Goal: Task Accomplishment & Management: Complete application form

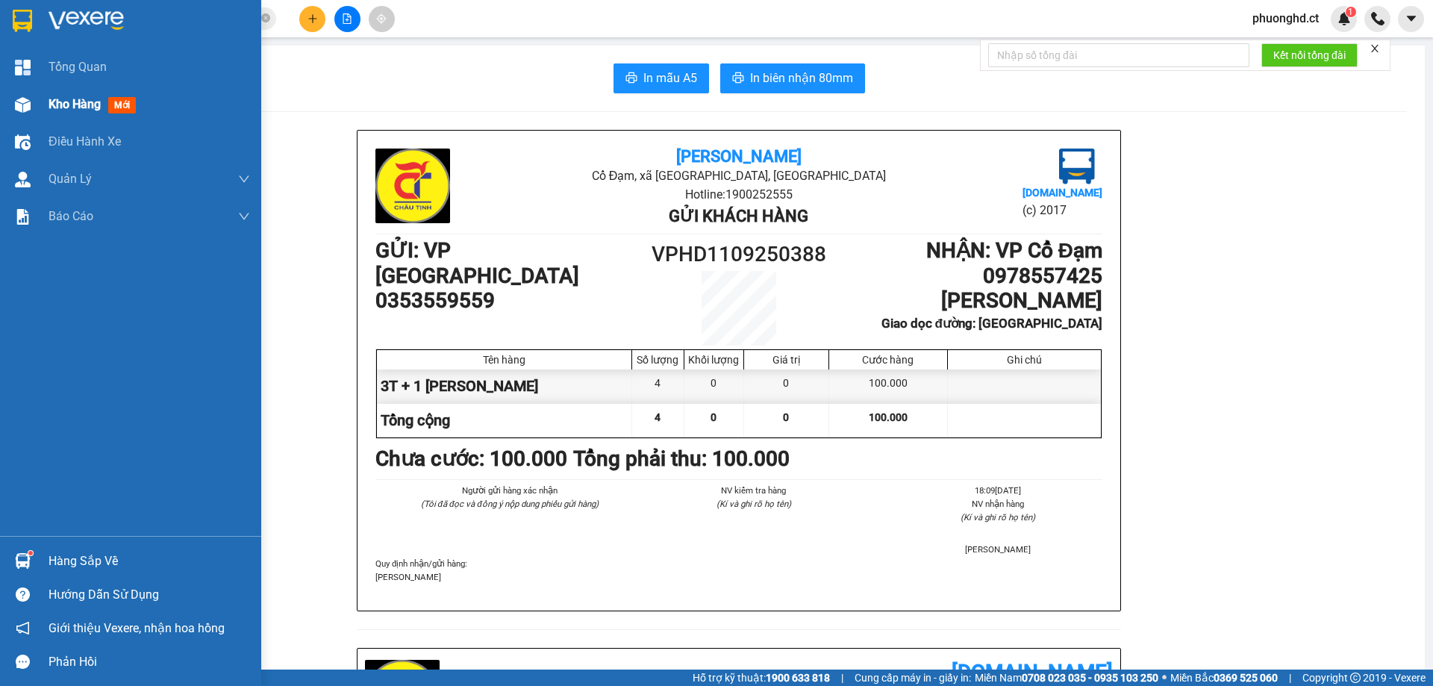
click at [26, 102] on img at bounding box center [23, 105] width 16 height 16
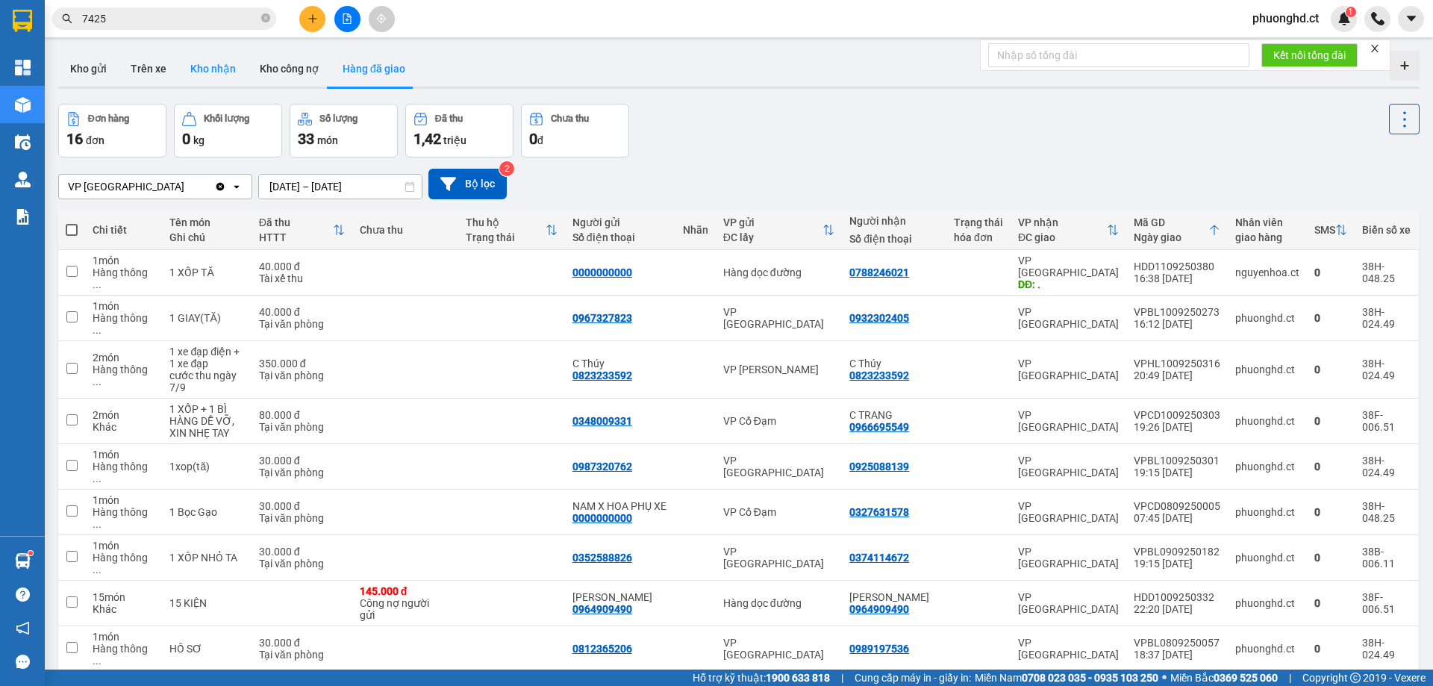
click at [218, 81] on button "Kho nhận" at bounding box center [212, 69] width 69 height 36
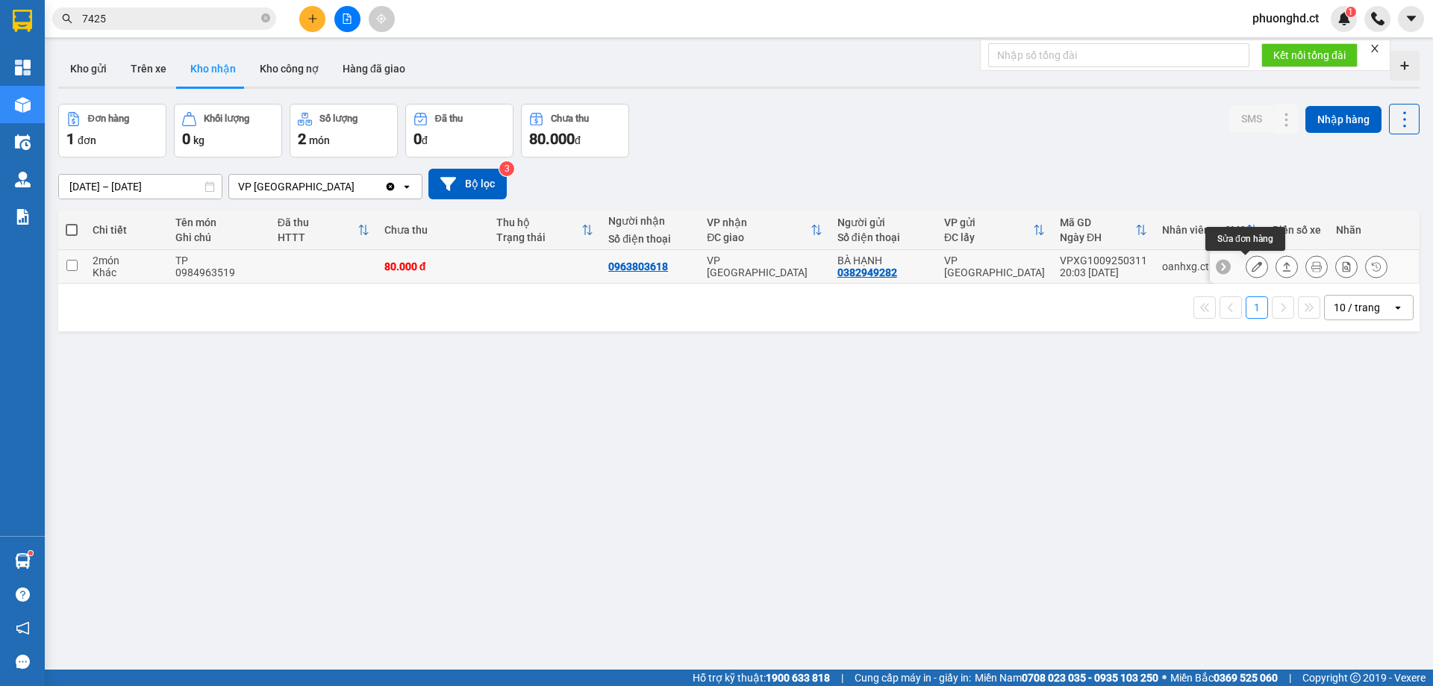
click at [1252, 269] on icon at bounding box center [1257, 266] width 10 height 10
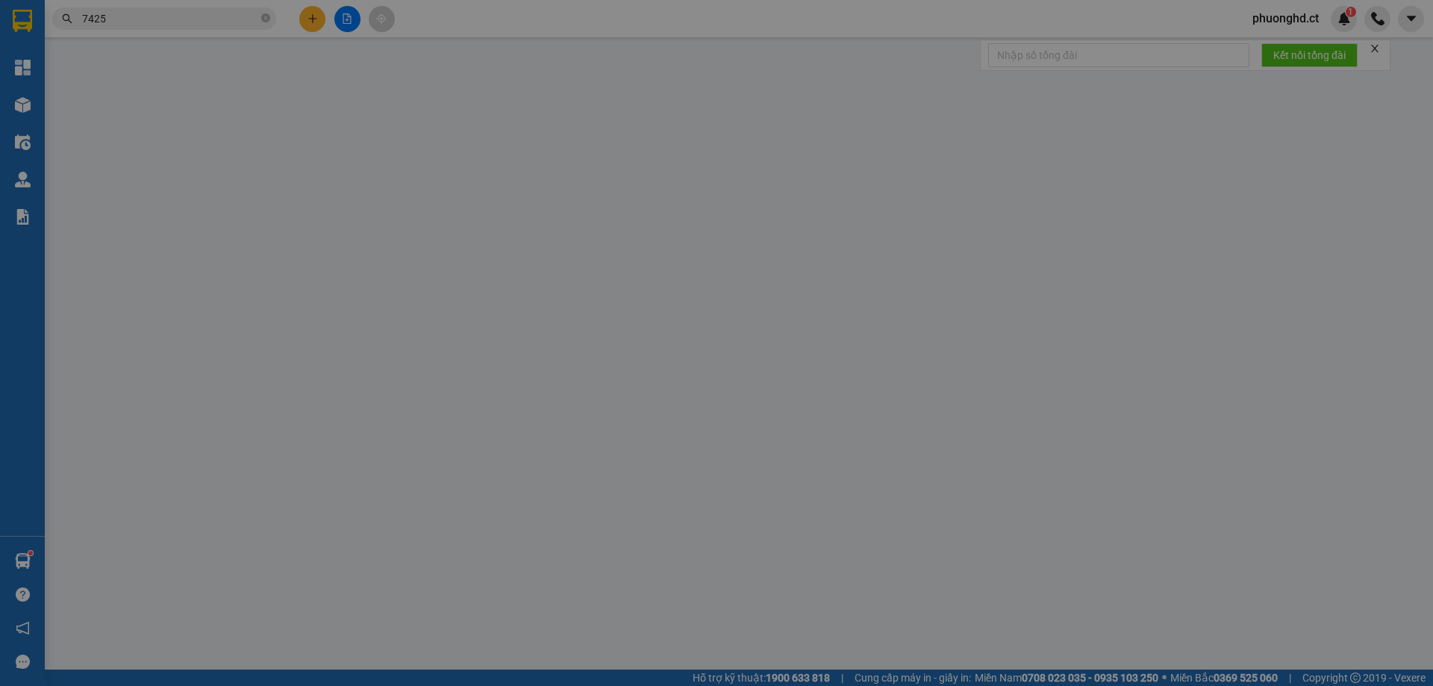
type input "0382949282"
type input "BÀ HẠNH"
type input "0963803618"
type input "80.000"
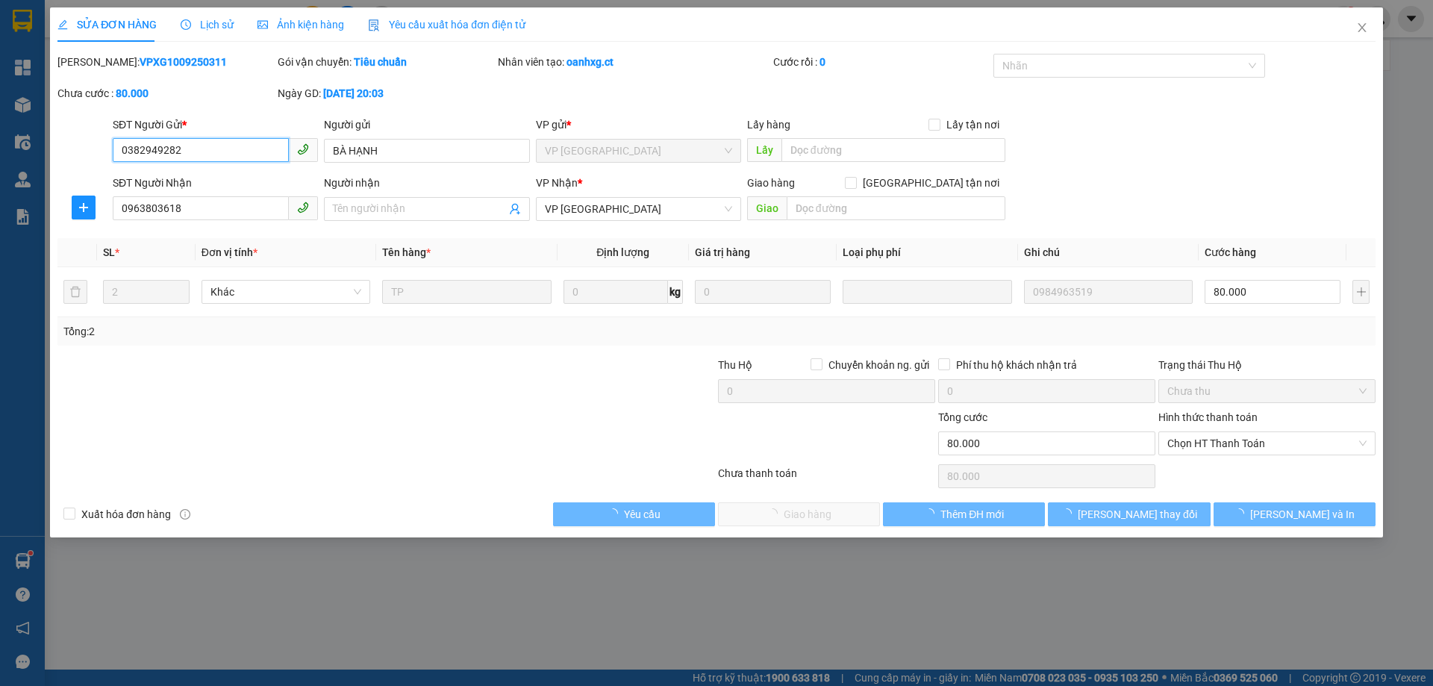
click at [1259, 440] on span "Chọn HT Thanh Toán" at bounding box center [1267, 443] width 199 height 22
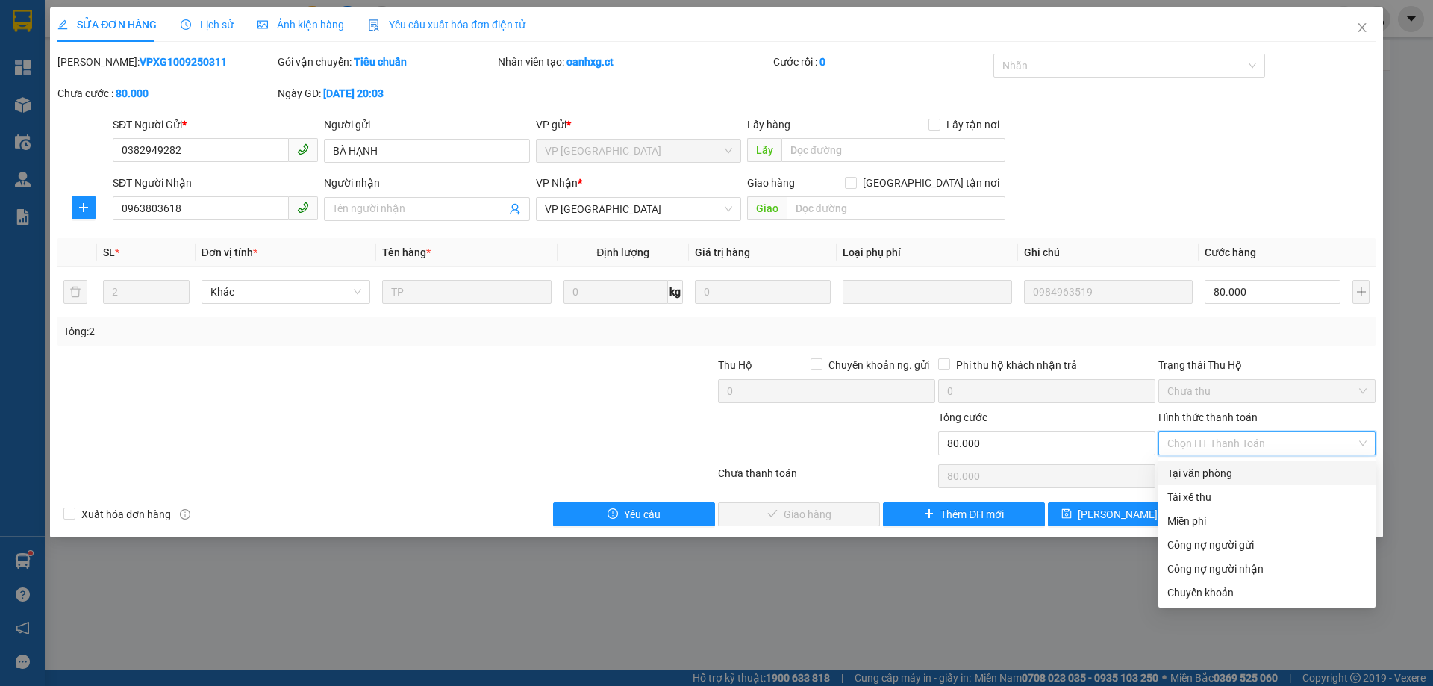
click at [1230, 477] on div "Tại văn phòng" at bounding box center [1267, 473] width 199 height 16
type input "0"
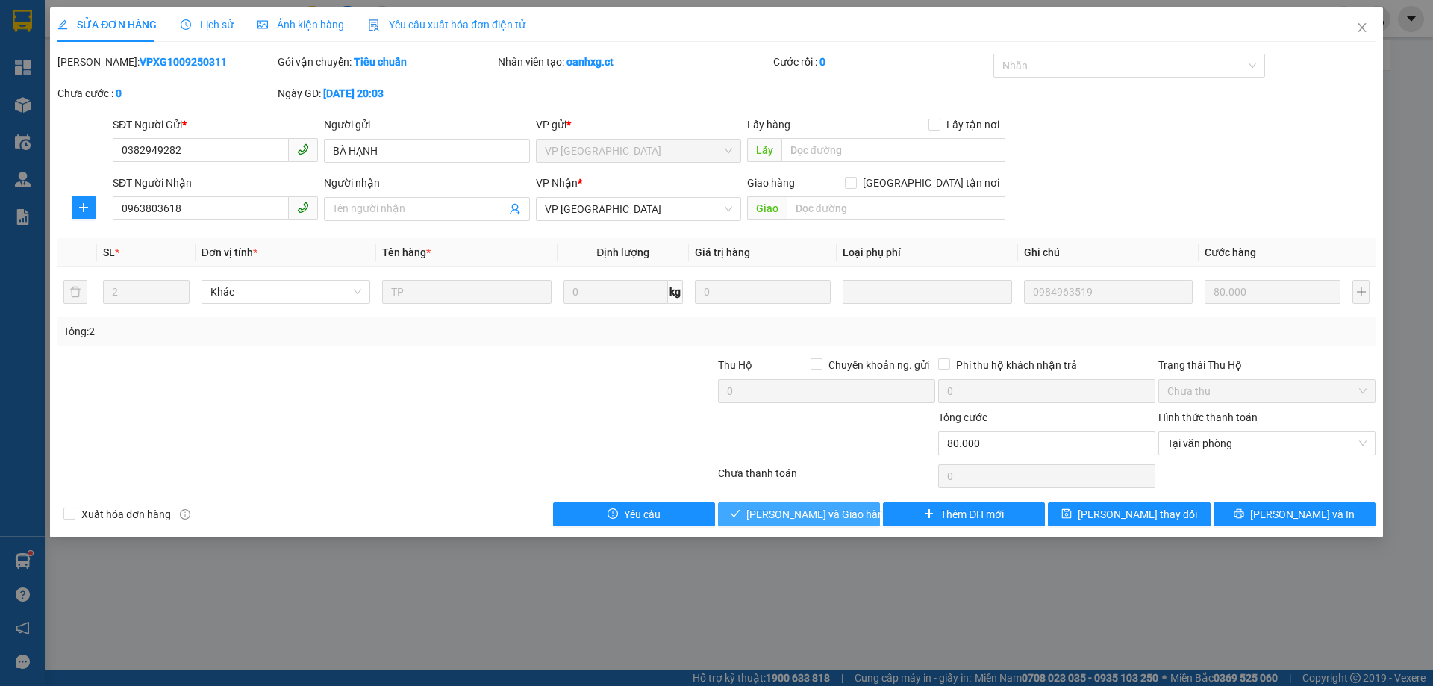
click at [774, 515] on span "[PERSON_NAME] và Giao hàng" at bounding box center [818, 514] width 143 height 16
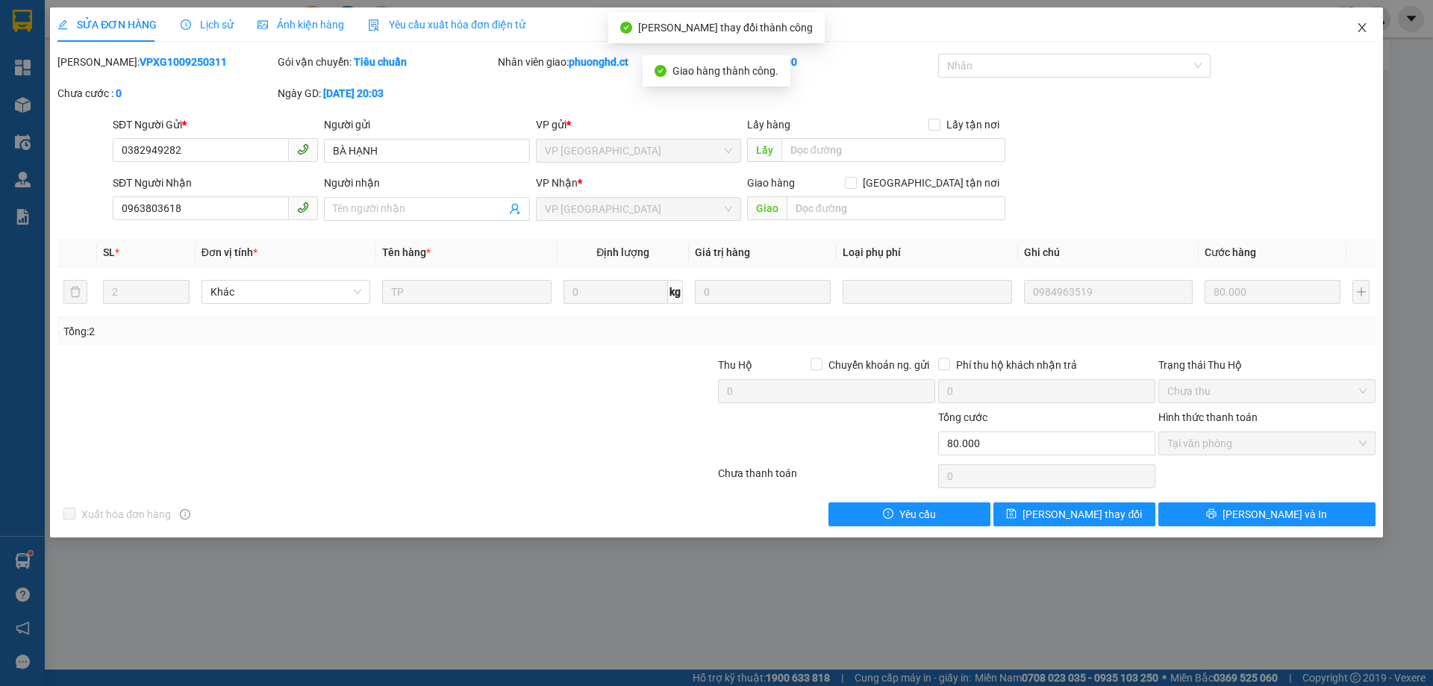
click at [1359, 28] on icon "close" at bounding box center [1362, 28] width 12 height 12
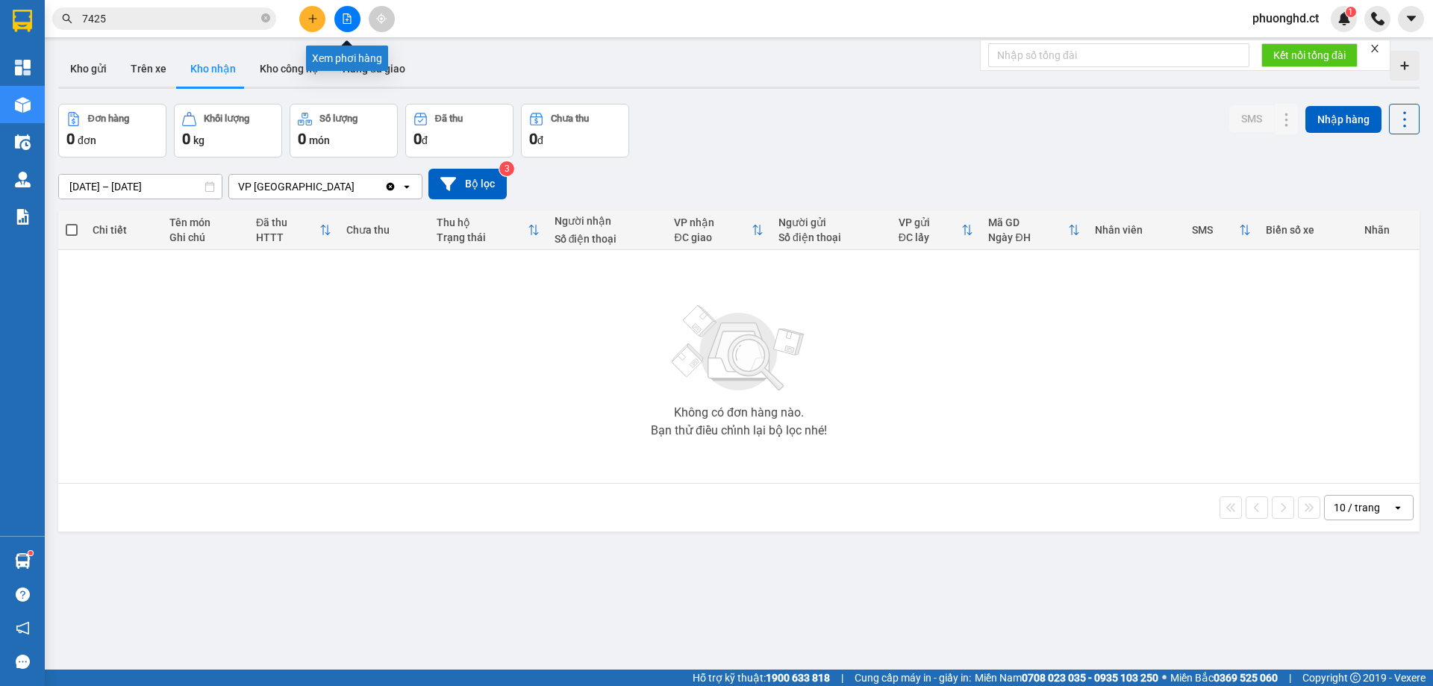
click at [347, 28] on button at bounding box center [347, 19] width 26 height 26
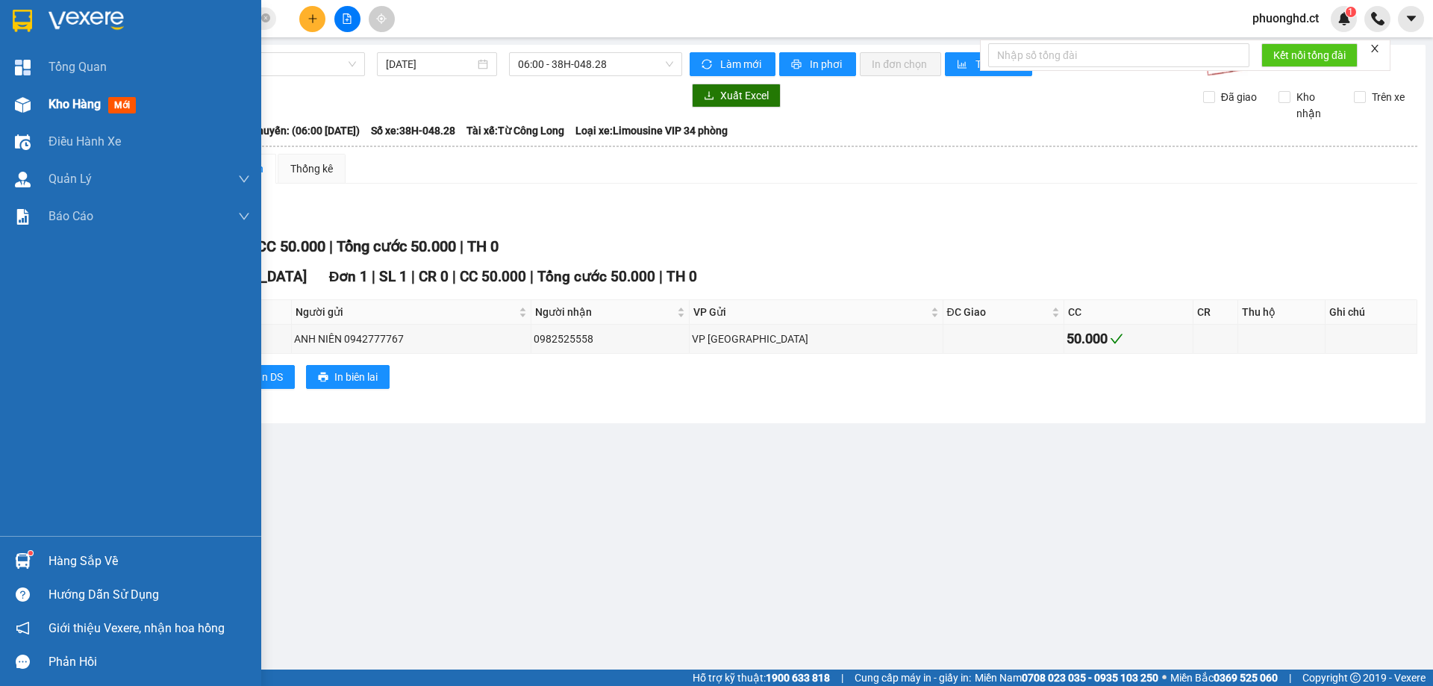
click at [27, 108] on img at bounding box center [23, 105] width 16 height 16
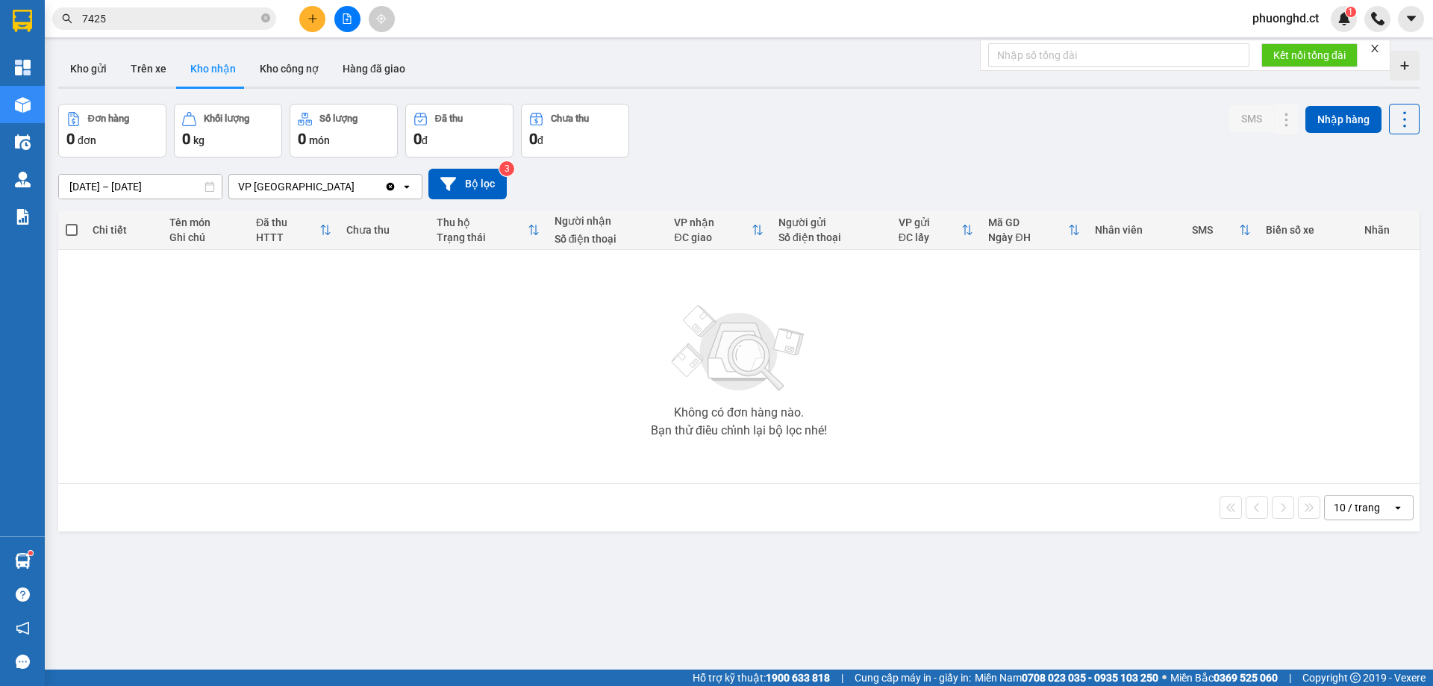
click at [1374, 45] on icon "close" at bounding box center [1375, 48] width 10 height 10
click at [108, 63] on button "Kho gửi" at bounding box center [88, 69] width 60 height 36
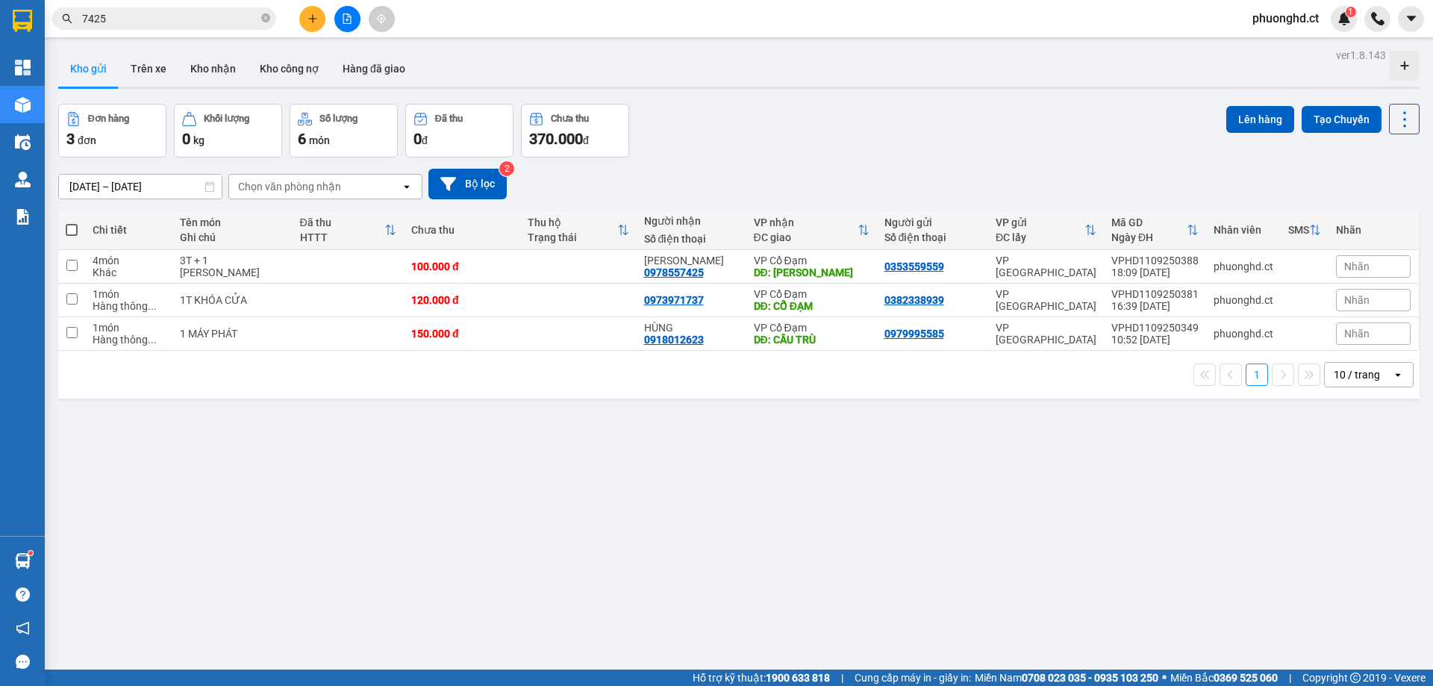
click at [234, 19] on input "7425" at bounding box center [170, 18] width 176 height 16
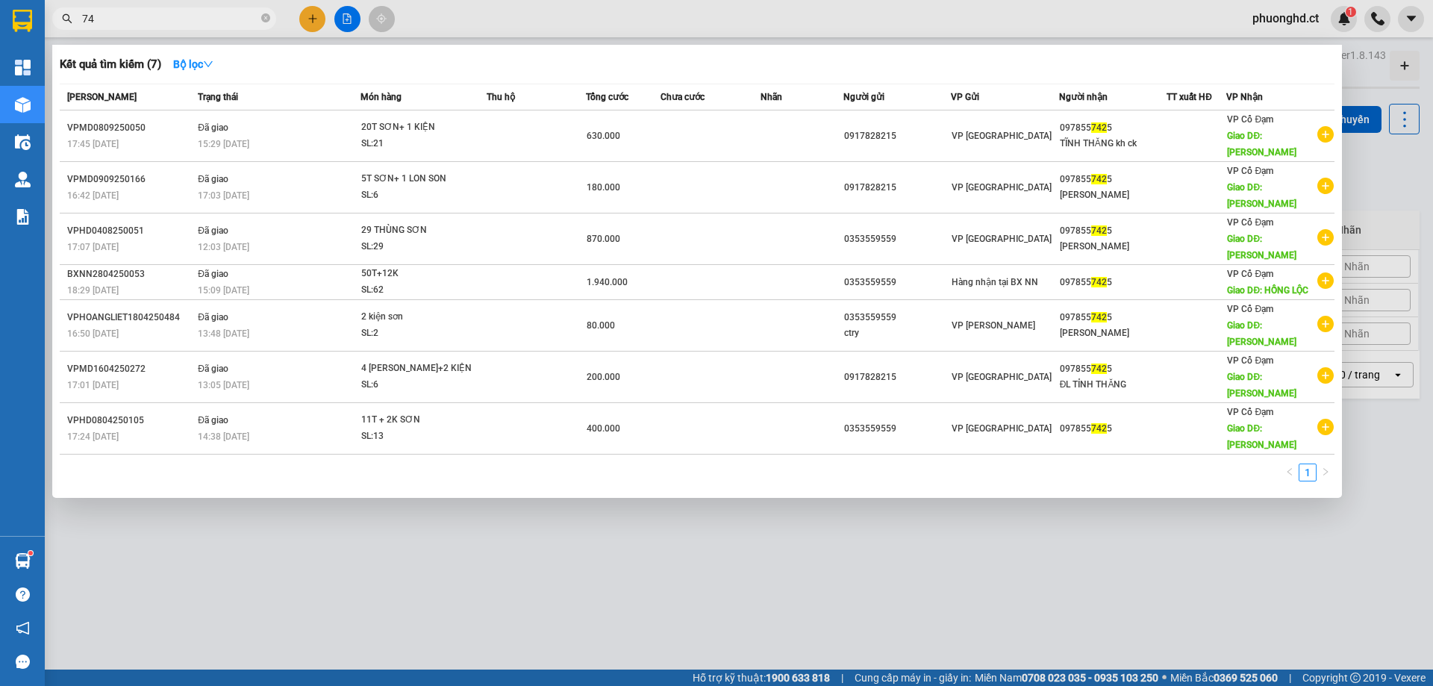
type input "7"
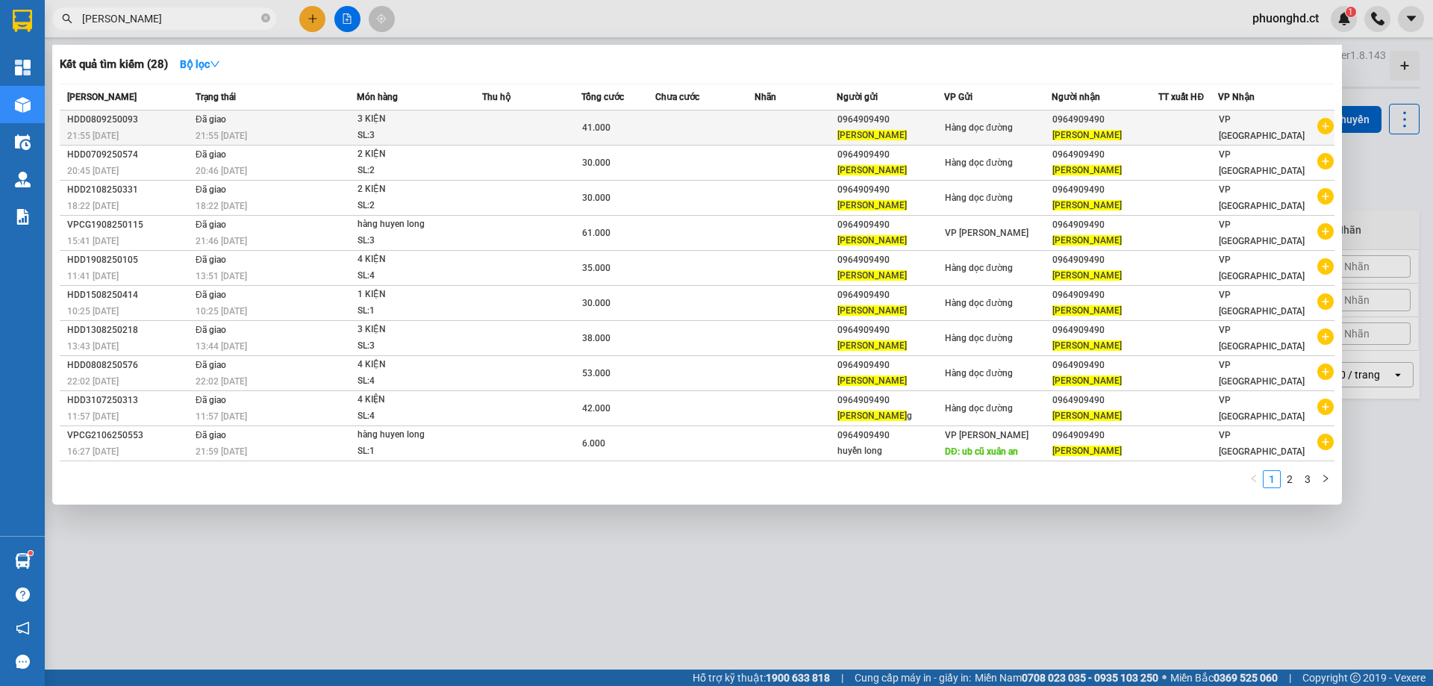
type input "[PERSON_NAME]"
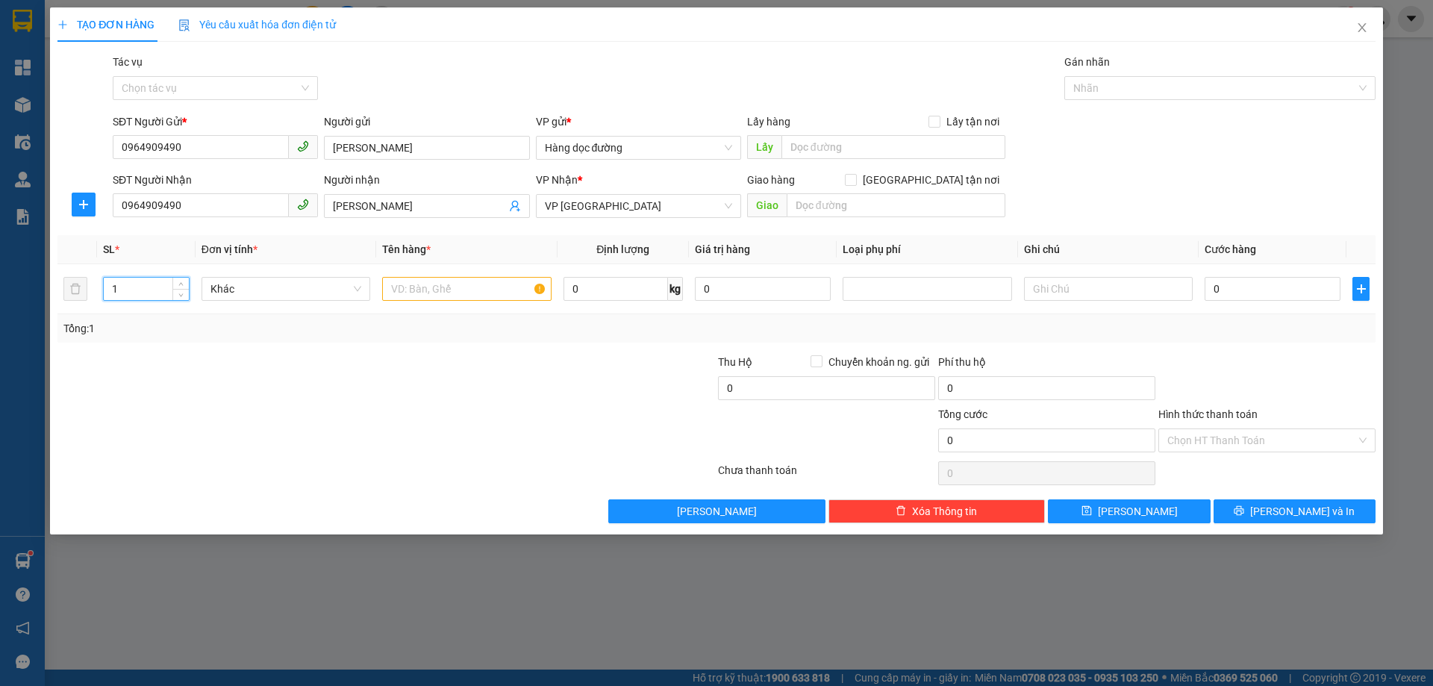
drag, startPoint x: 140, startPoint y: 292, endPoint x: 48, endPoint y: 309, distance: 93.4
click at [48, 309] on div "TẠO ĐƠN HÀNG Yêu cầu xuất hóa đơn điện tử Transit Pickup Surcharge Ids Transit …" at bounding box center [716, 343] width 1433 height 686
type input "4"
click at [473, 301] on div at bounding box center [466, 289] width 169 height 30
click at [480, 290] on input "text" at bounding box center [466, 289] width 169 height 24
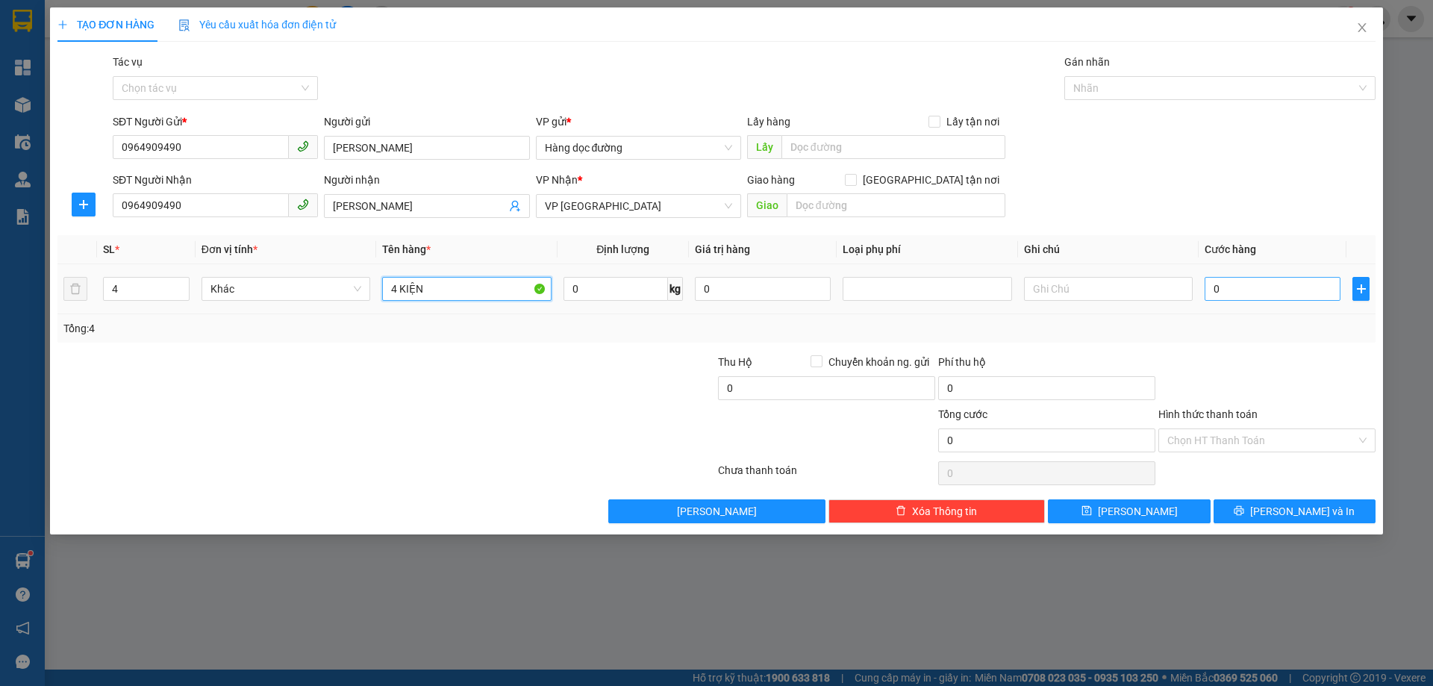
type input "4 KIỆN"
click at [1221, 286] on input "0" at bounding box center [1273, 289] width 136 height 24
type input "30"
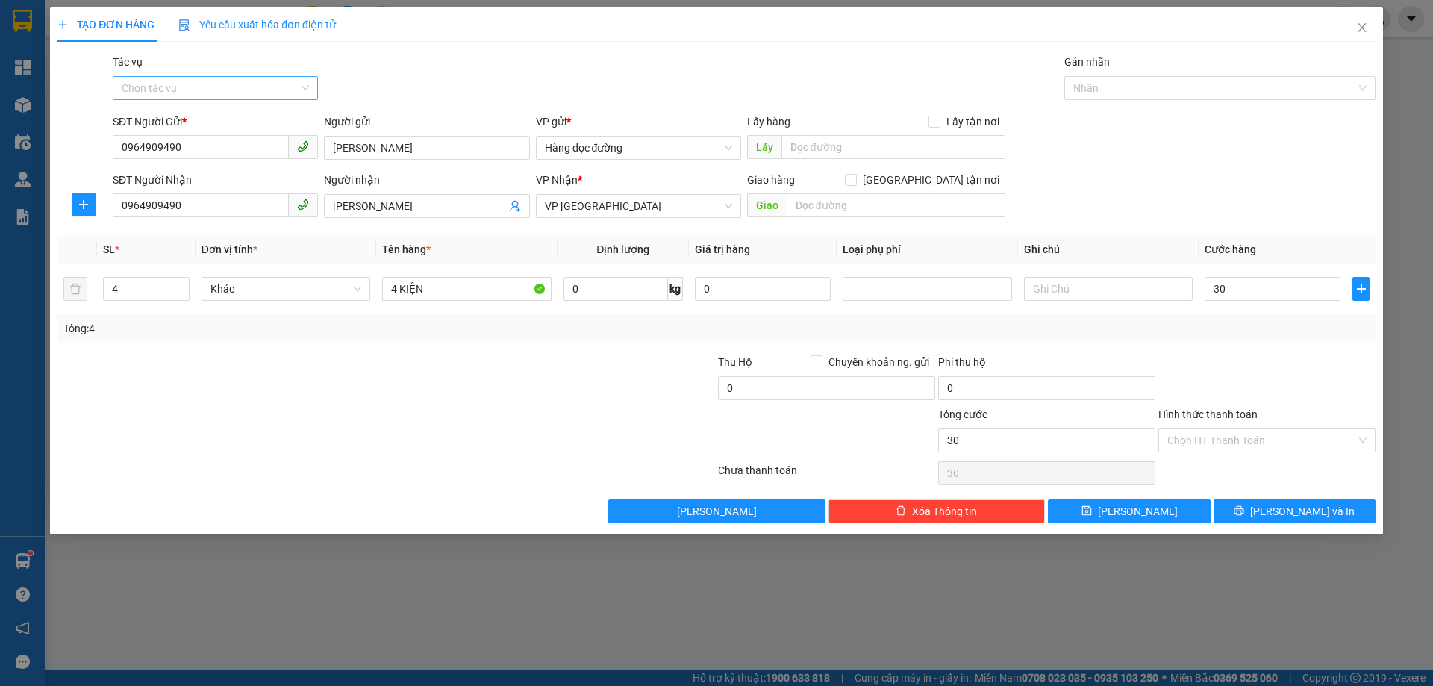
click at [244, 93] on input "Tác vụ" at bounding box center [210, 88] width 177 height 22
type input "30.000"
click at [216, 146] on div "Nhập hàng kho nhận" at bounding box center [215, 142] width 187 height 16
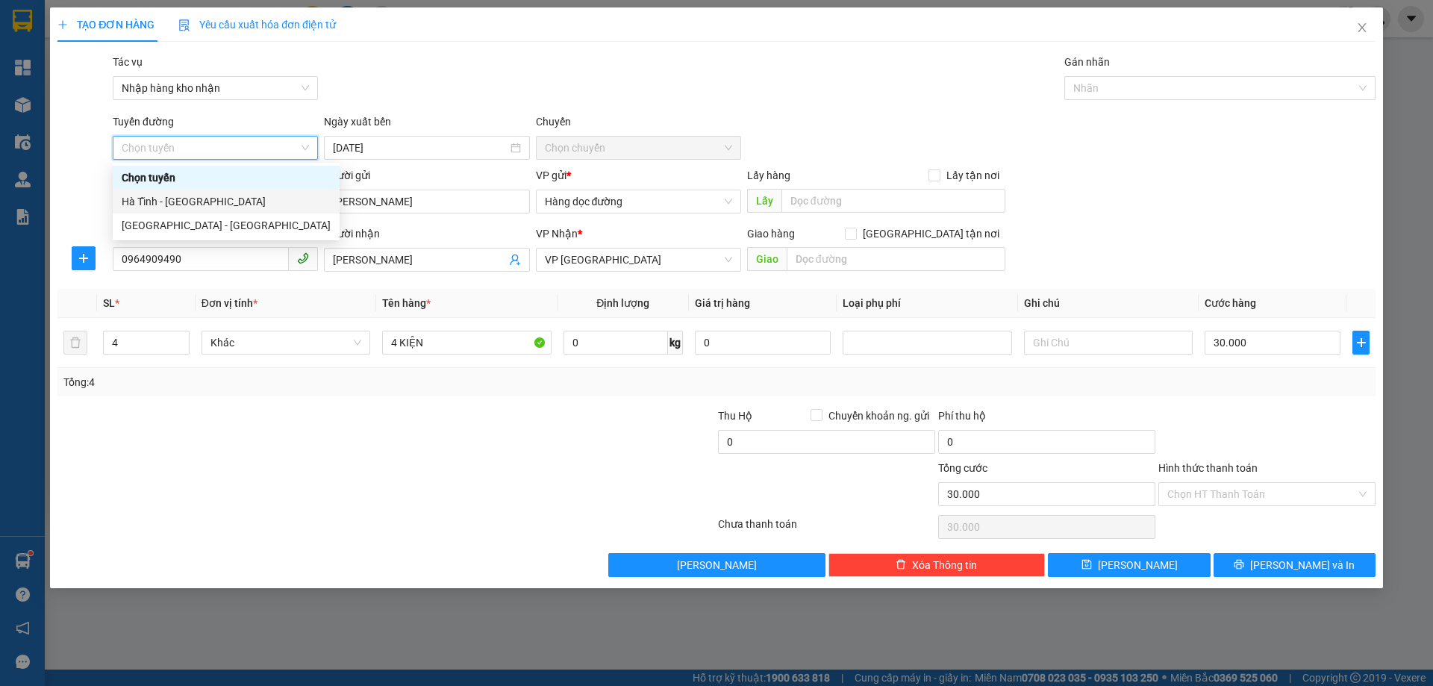
drag, startPoint x: 195, startPoint y: 221, endPoint x: 208, endPoint y: 205, distance: 21.2
click at [208, 205] on div "Chọn tuyến [GEOGRAPHIC_DATA] - [GEOGRAPHIC_DATA] [GEOGRAPHIC_DATA] - [GEOGRAPHI…" at bounding box center [226, 202] width 227 height 72
click at [208, 205] on div "Hà Tĩnh - [GEOGRAPHIC_DATA]" at bounding box center [226, 201] width 209 height 16
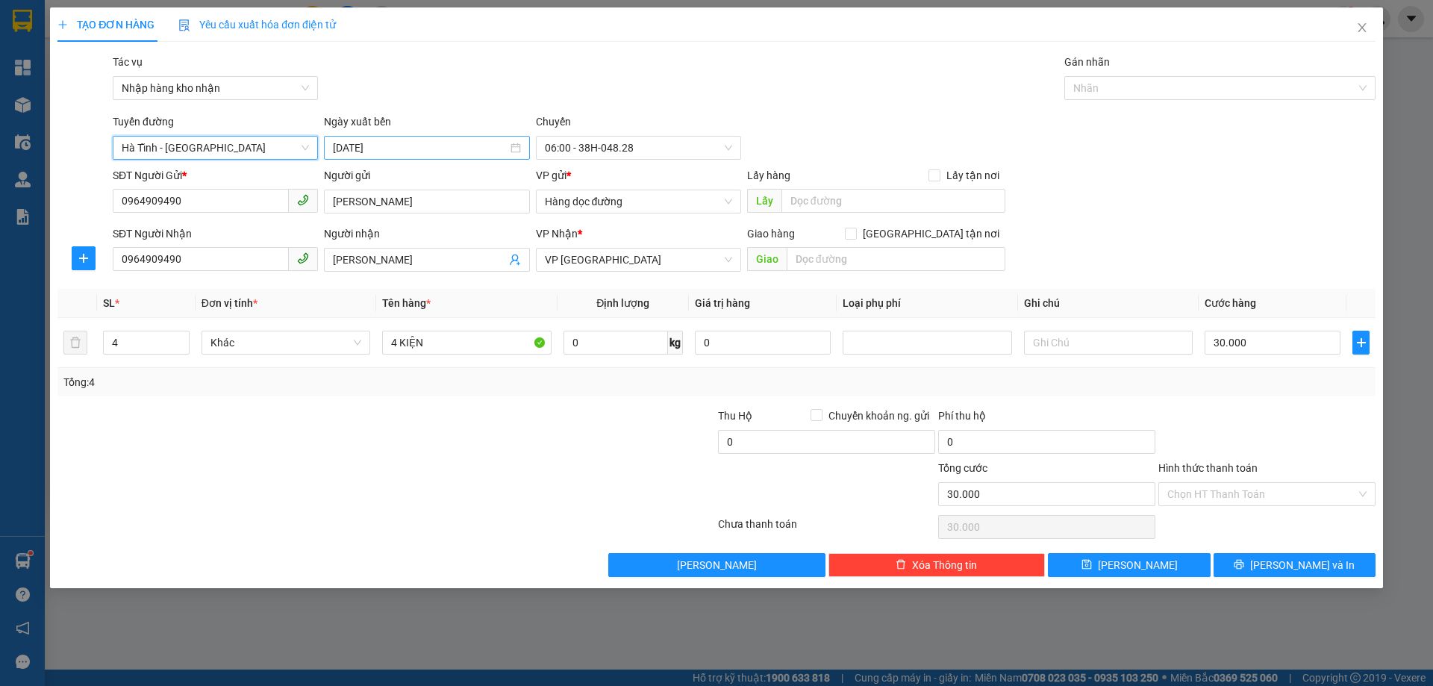
click at [362, 137] on div "[DATE]" at bounding box center [426, 148] width 205 height 24
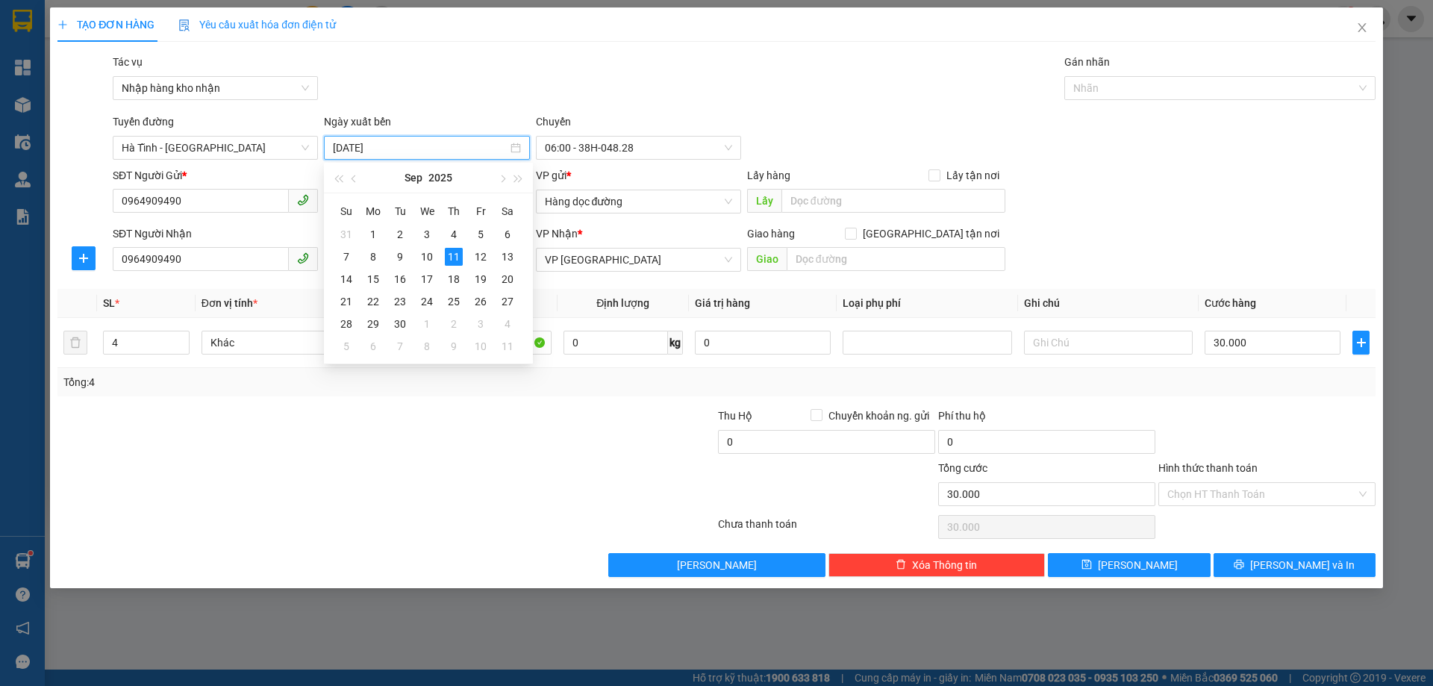
click at [363, 147] on input "[DATE]" at bounding box center [420, 148] width 174 height 16
click at [424, 262] on div "10" at bounding box center [427, 257] width 18 height 18
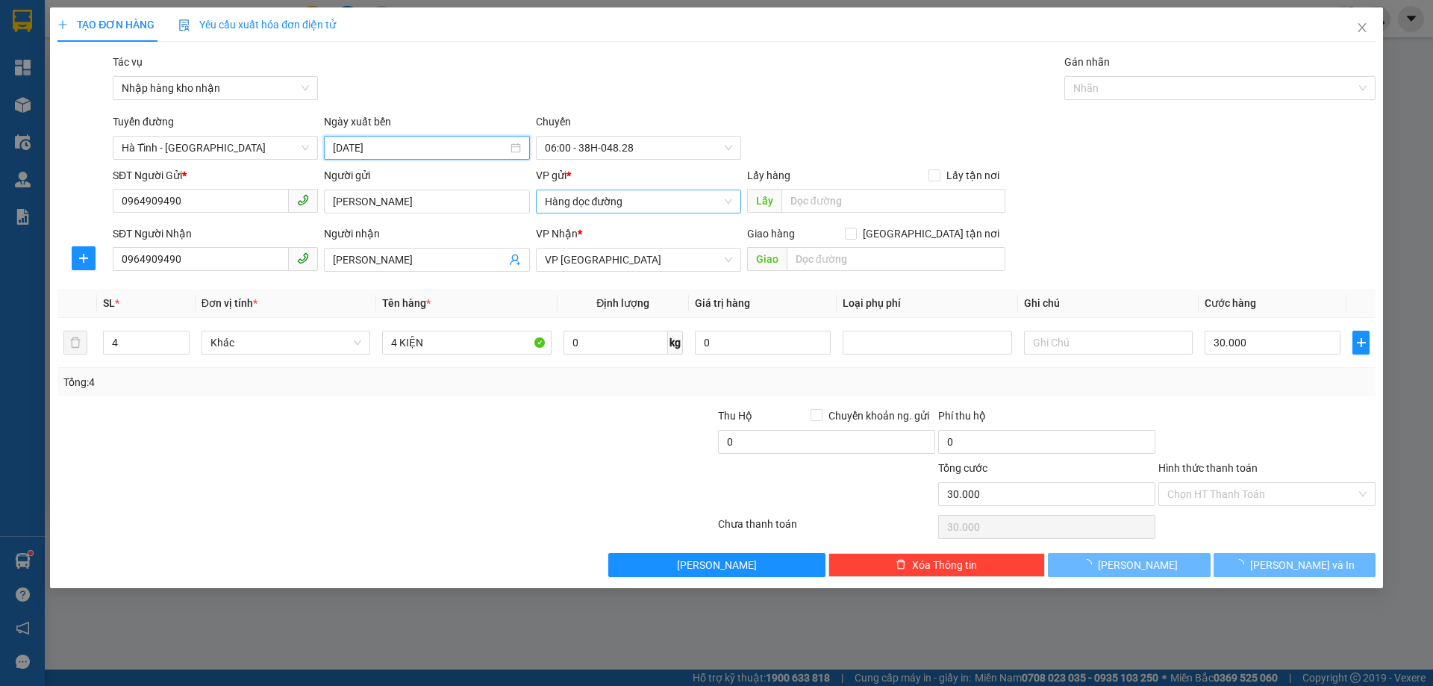
type input "[DATE]"
click at [579, 149] on span "06:00 - 38H-048.28" at bounding box center [638, 148] width 187 height 22
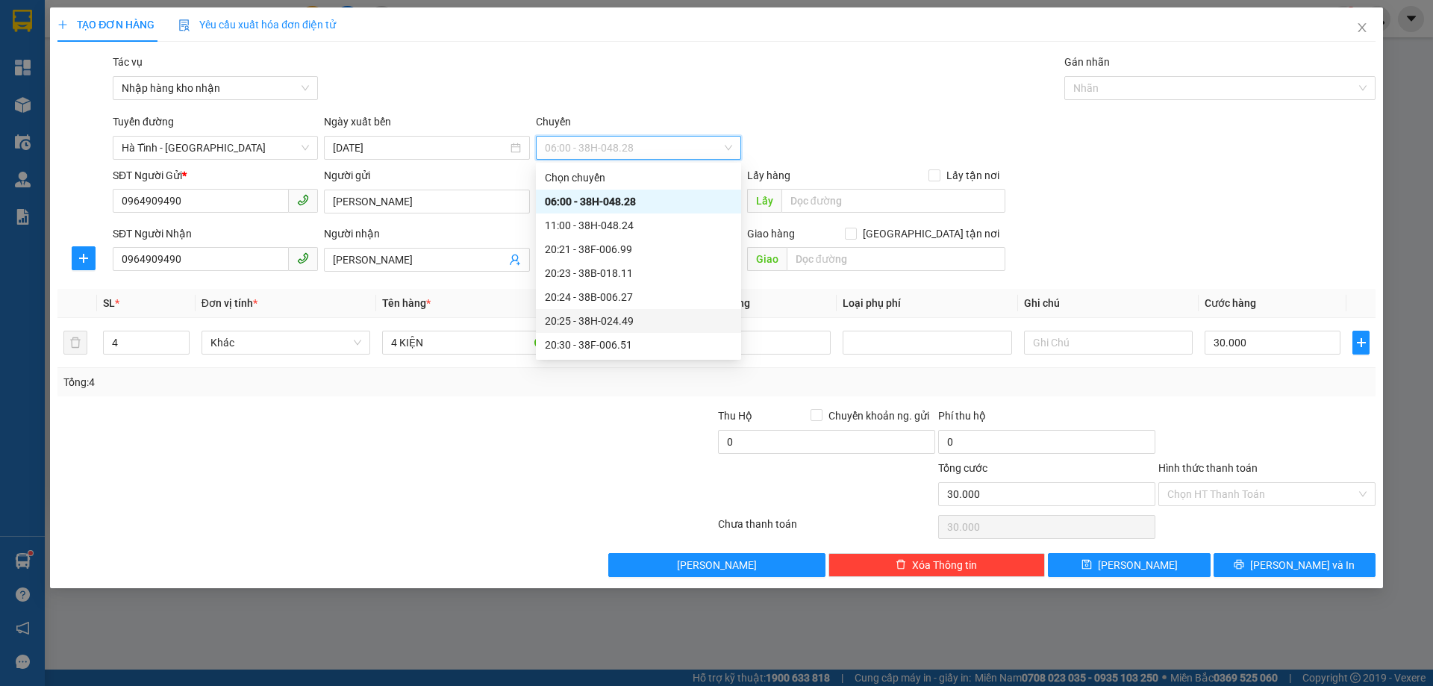
click at [646, 314] on div "20:25 - 38H-024.49" at bounding box center [638, 321] width 187 height 16
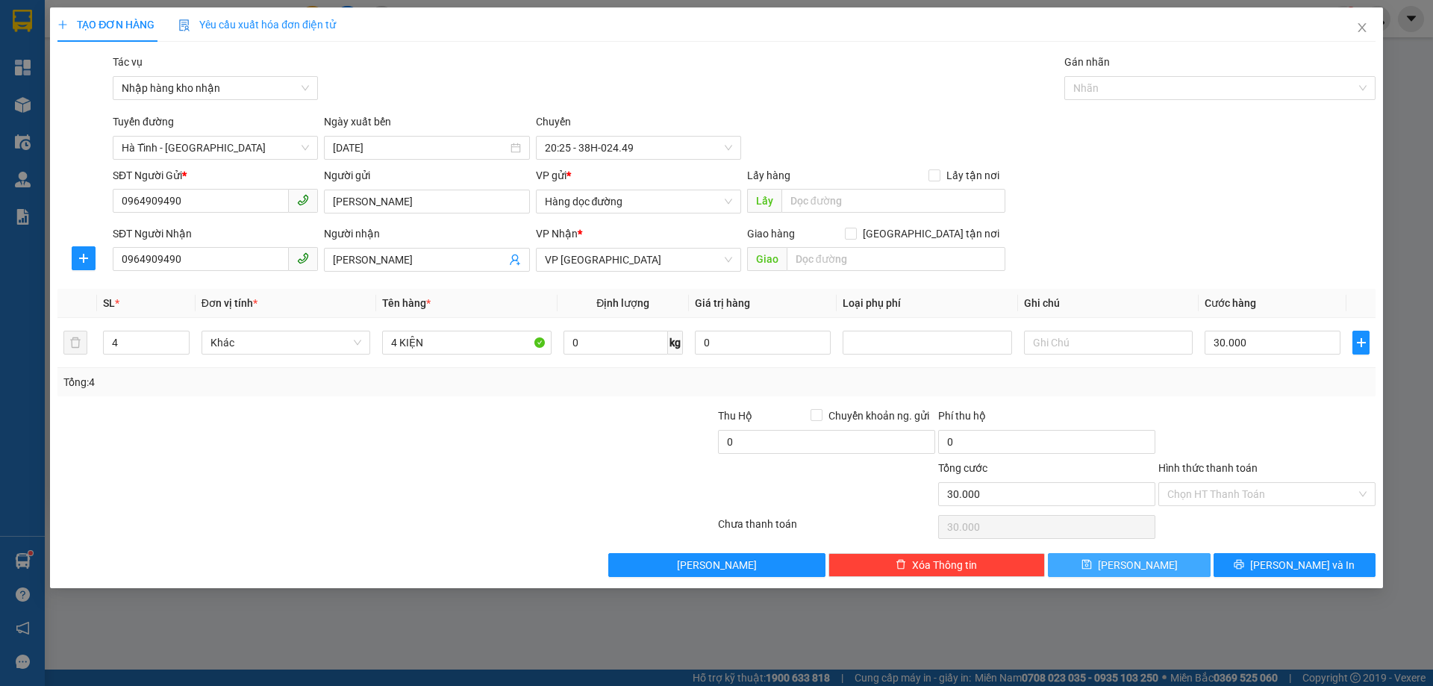
click at [1156, 561] on button "[PERSON_NAME]" at bounding box center [1129, 565] width 162 height 24
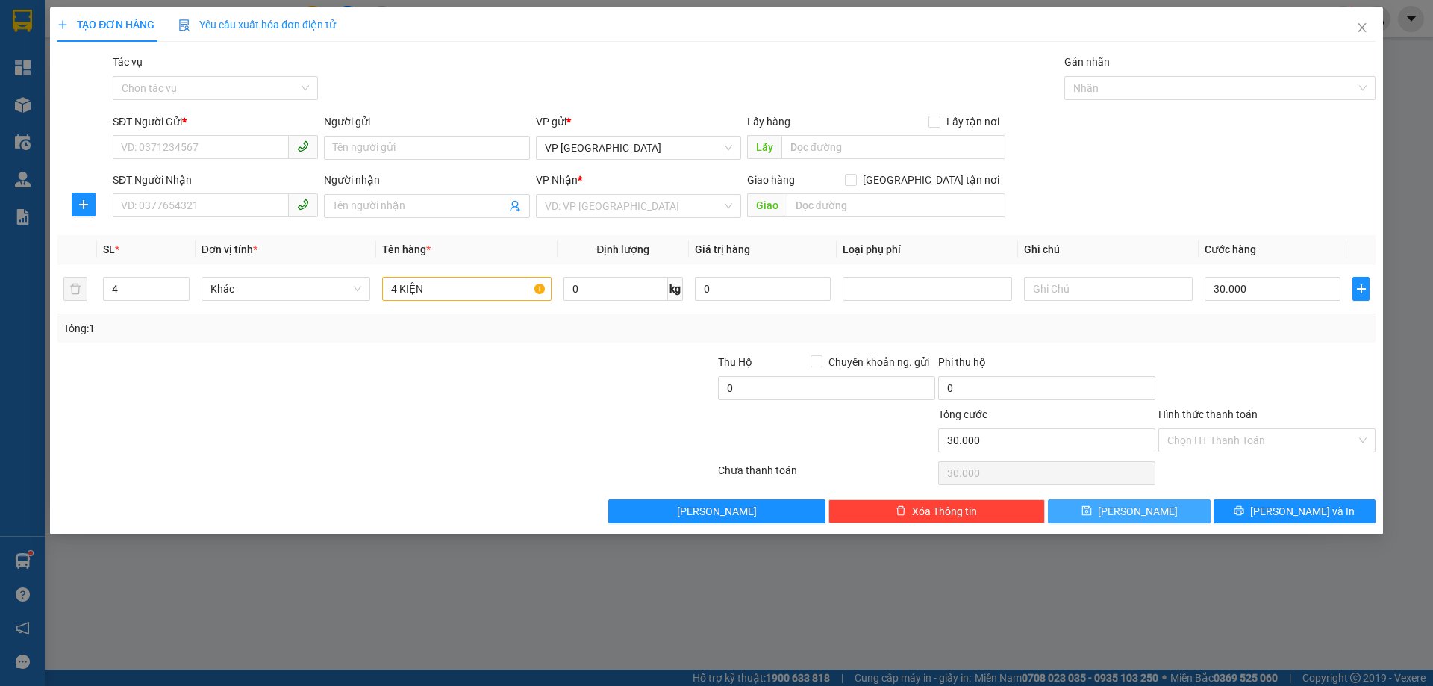
type input "1"
type input "0"
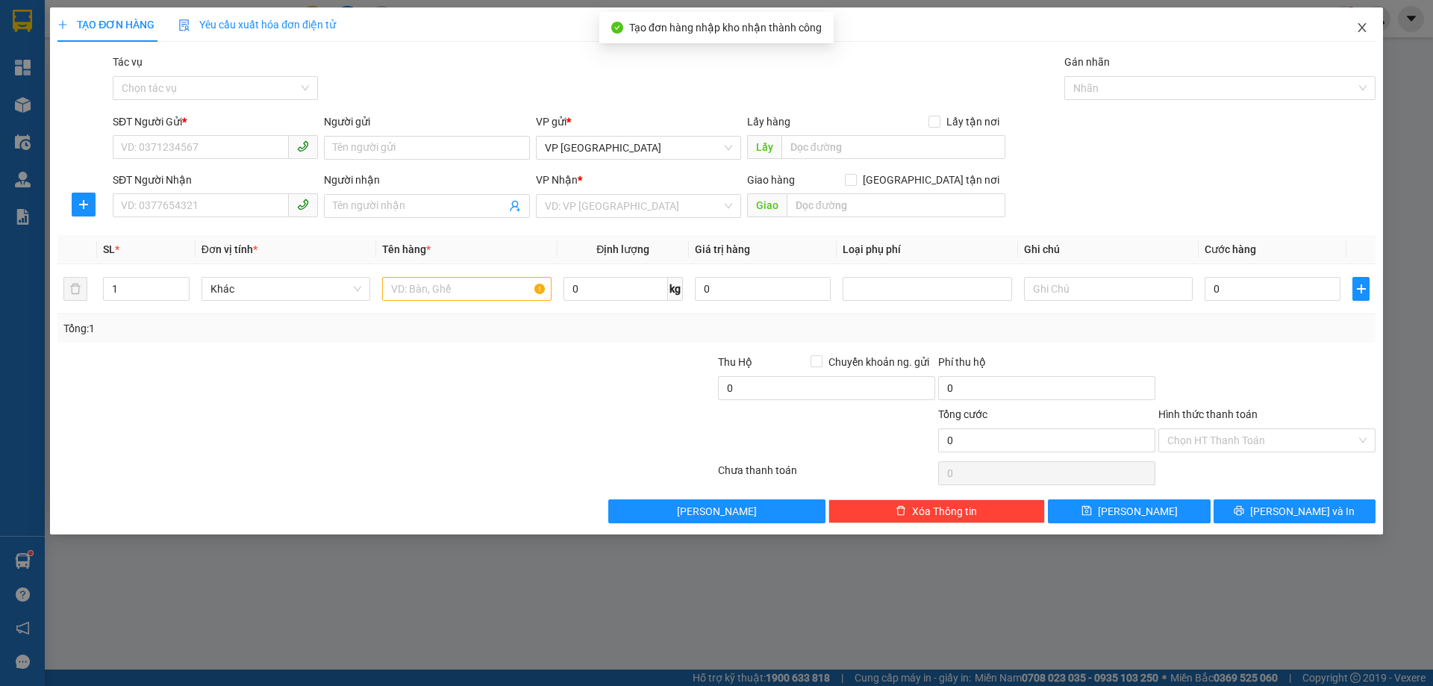
click at [1365, 22] on span "Close" at bounding box center [1362, 28] width 42 height 42
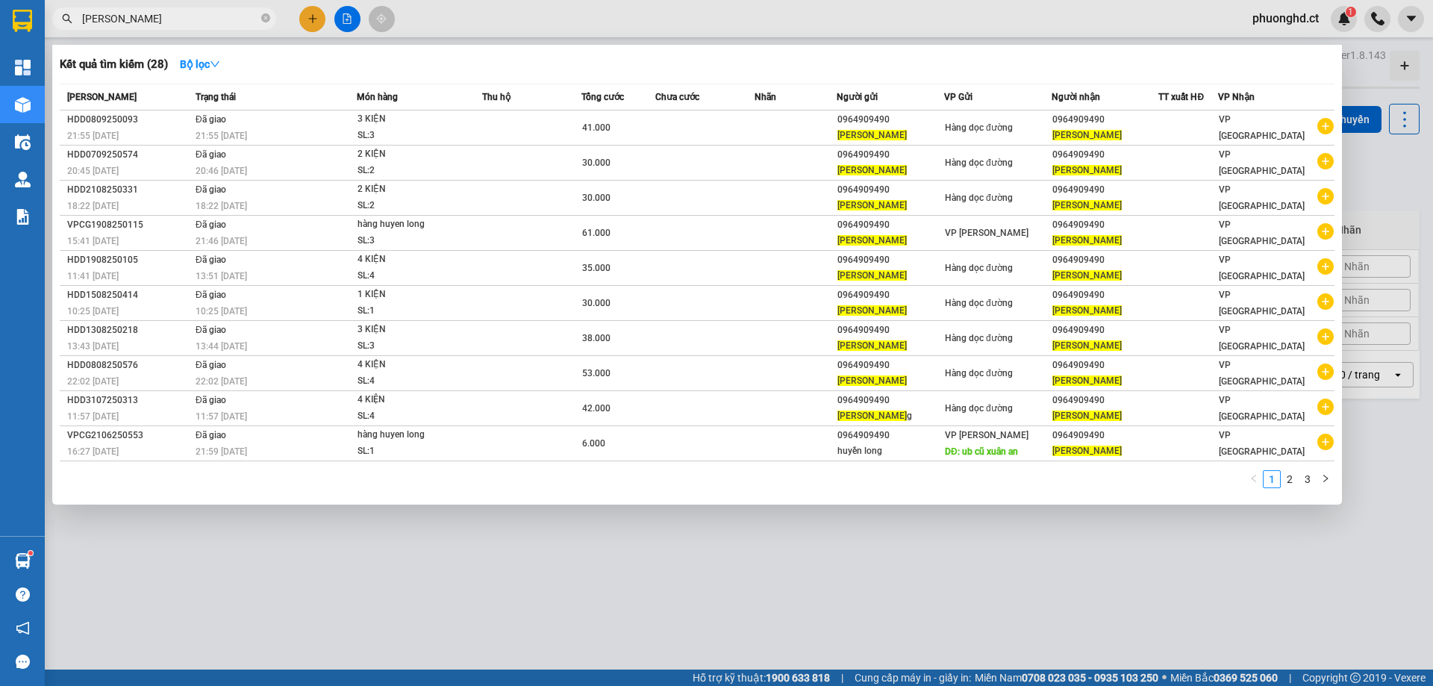
click at [437, 575] on div at bounding box center [716, 343] width 1433 height 686
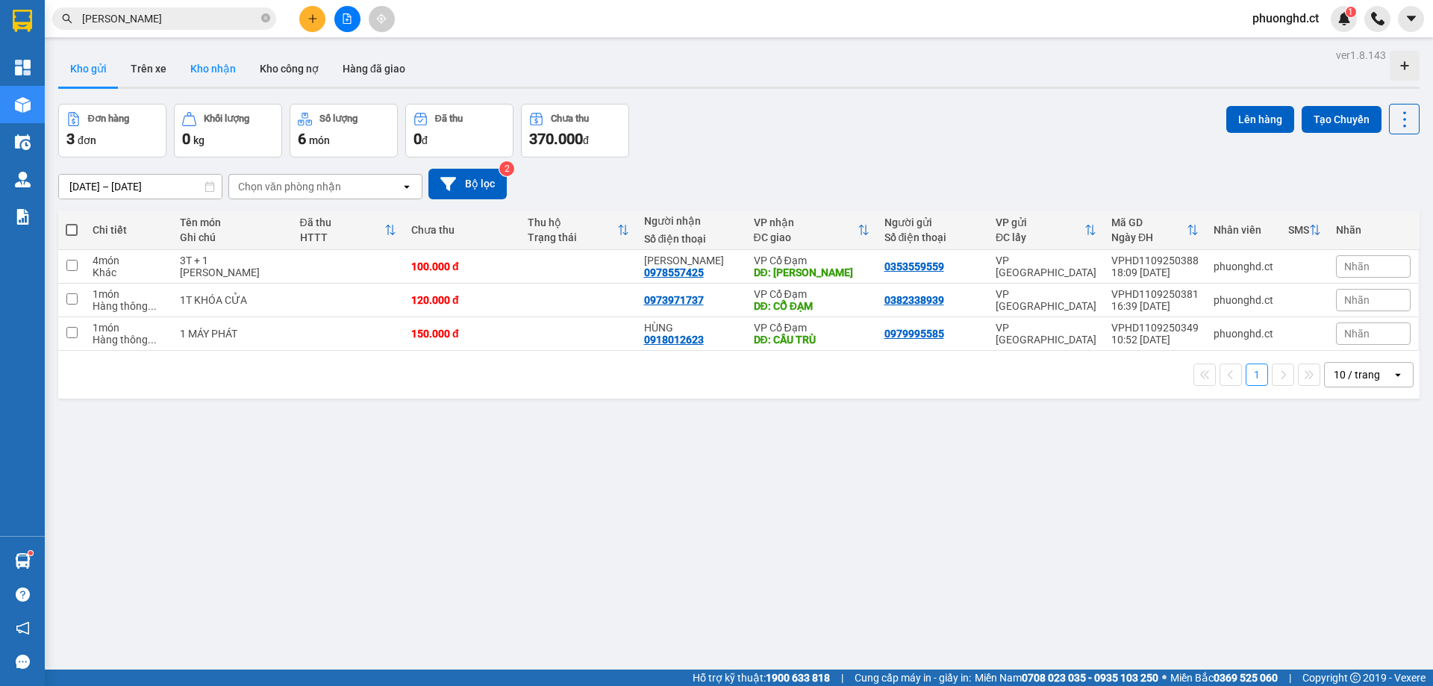
click at [208, 67] on button "Kho nhận" at bounding box center [212, 69] width 69 height 36
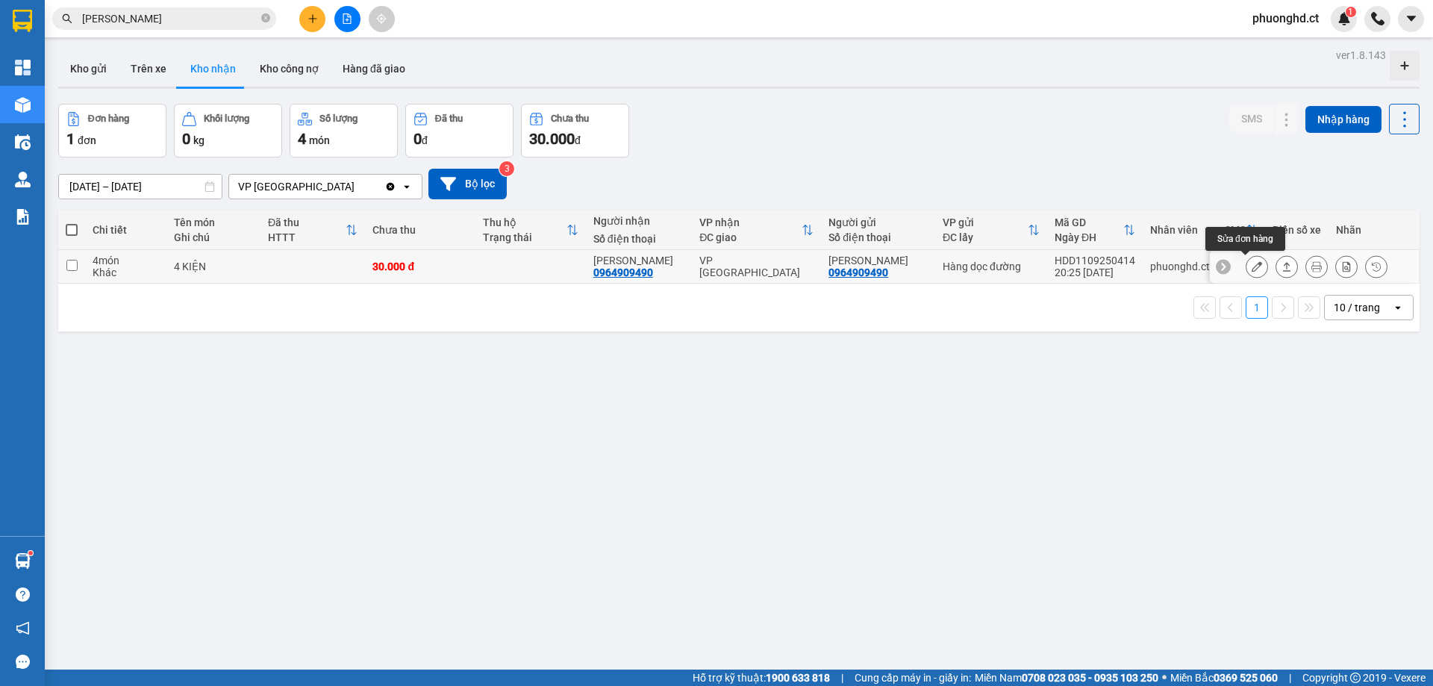
click at [1252, 267] on button at bounding box center [1257, 267] width 21 height 26
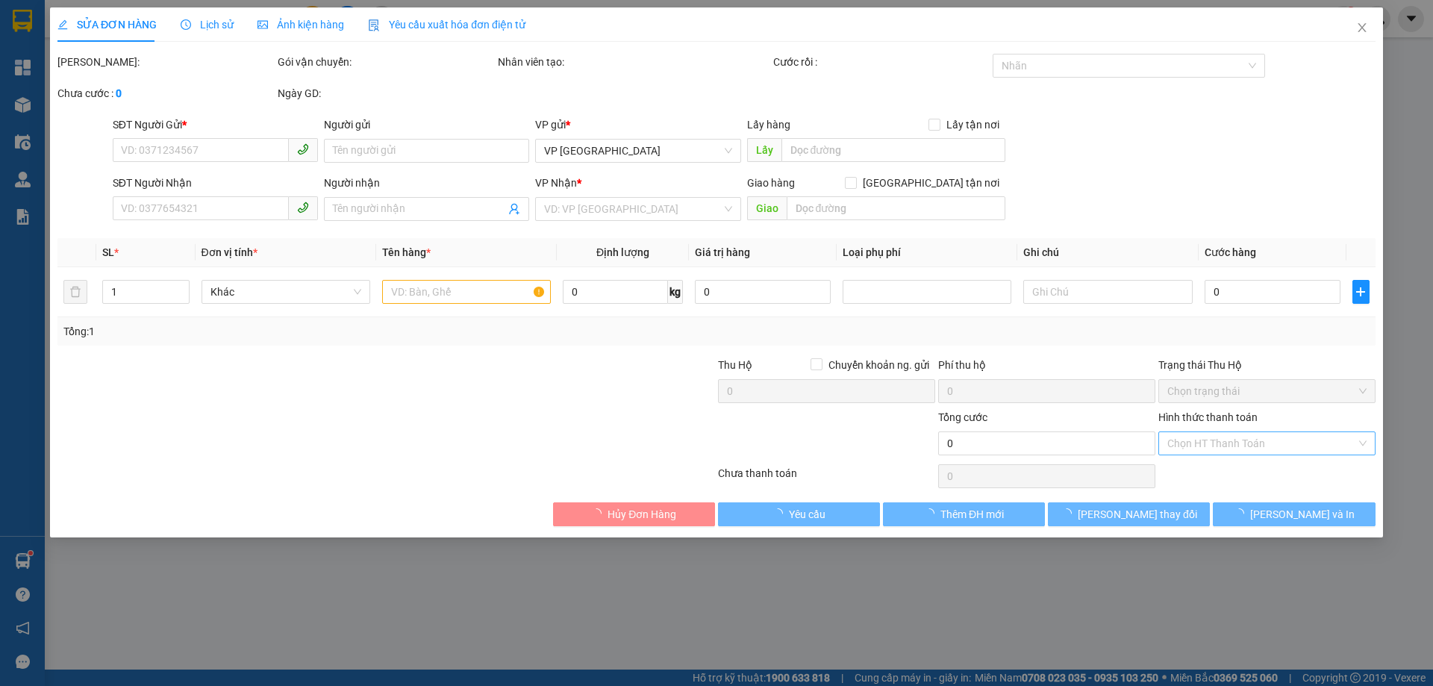
type input "0964909490"
type input "[PERSON_NAME]"
type input "0964909490"
type input "[PERSON_NAME]"
type input "30.000"
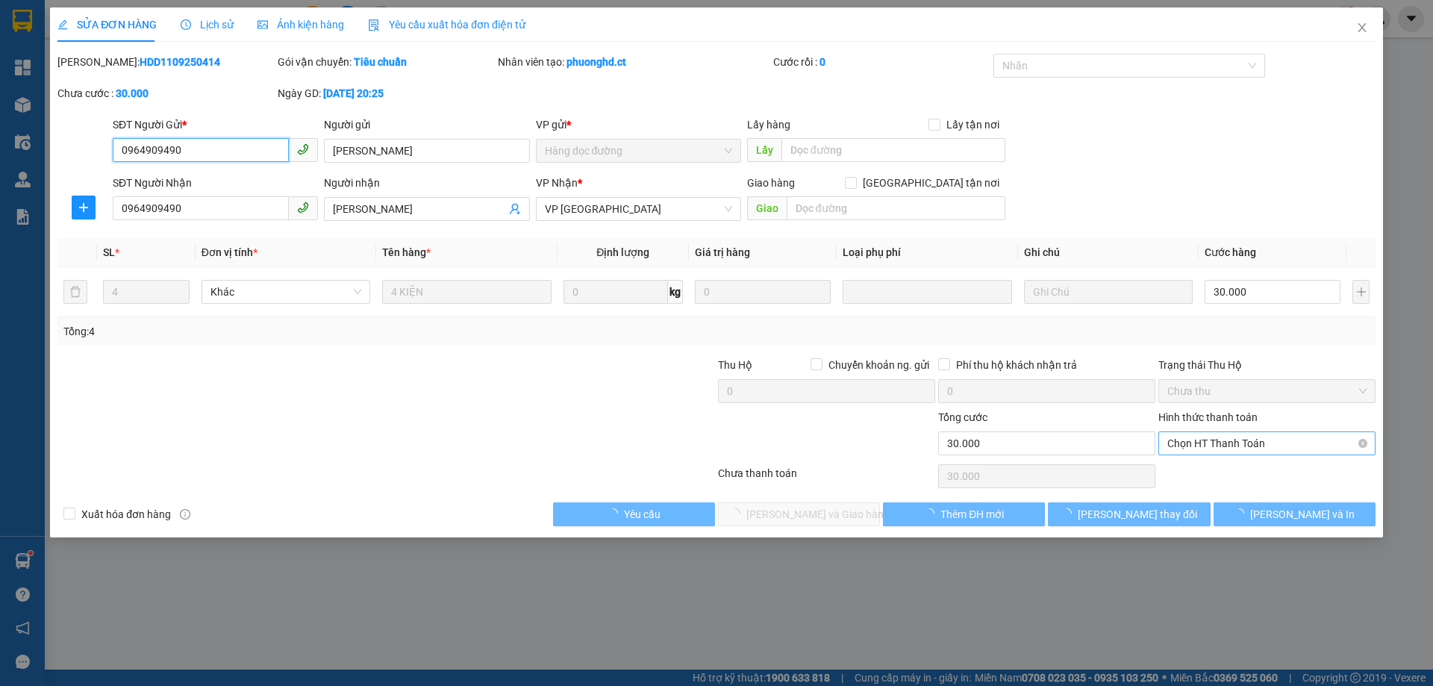
click at [1269, 440] on span "Chọn HT Thanh Toán" at bounding box center [1267, 443] width 199 height 22
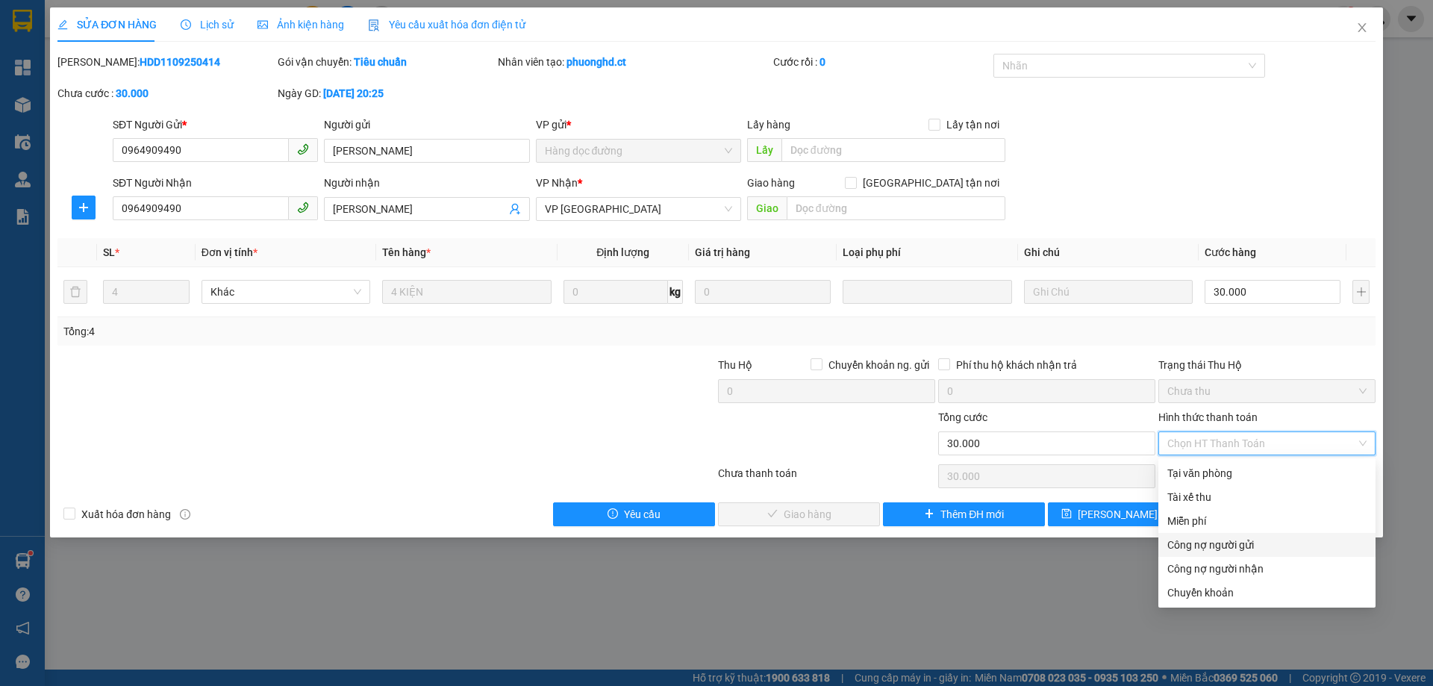
click at [1207, 543] on div "Công nợ người gửi" at bounding box center [1267, 545] width 199 height 16
type input "0"
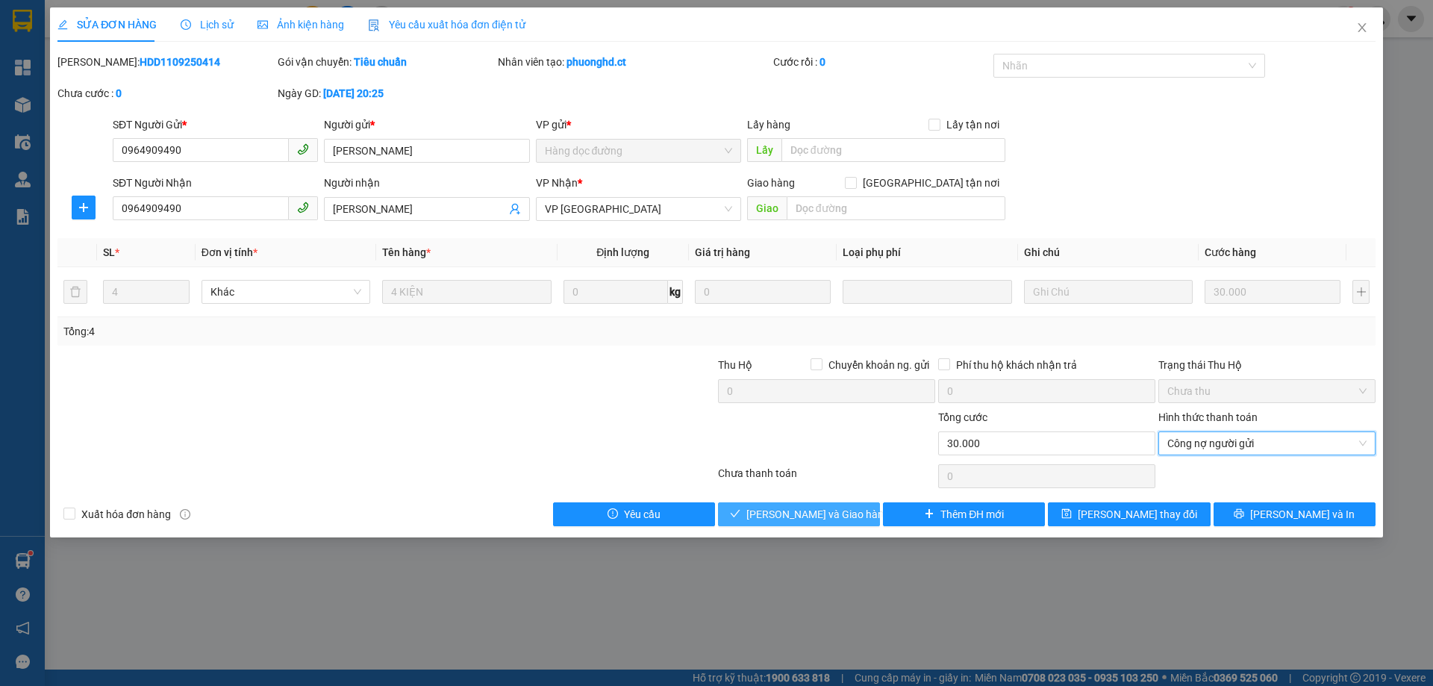
click at [821, 509] on span "[PERSON_NAME] và Giao hàng" at bounding box center [818, 514] width 143 height 16
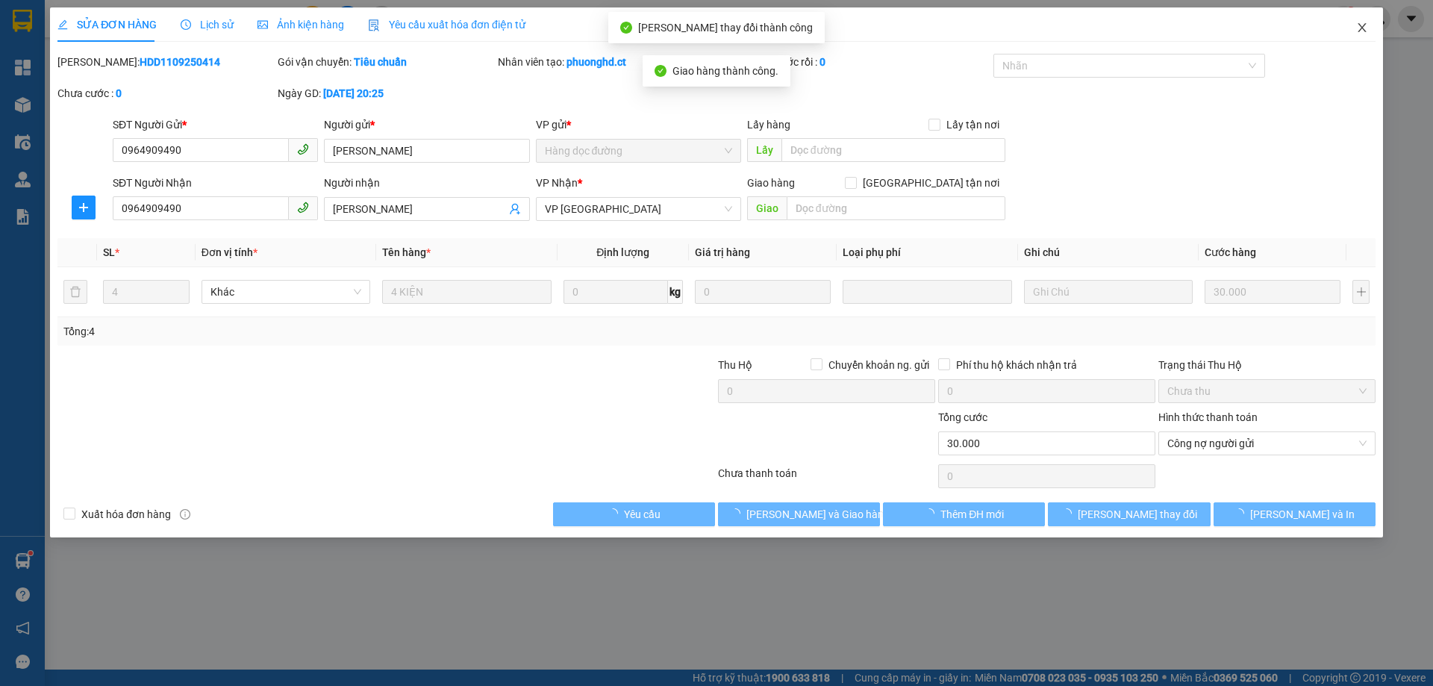
click at [1357, 26] on icon "close" at bounding box center [1362, 28] width 12 height 12
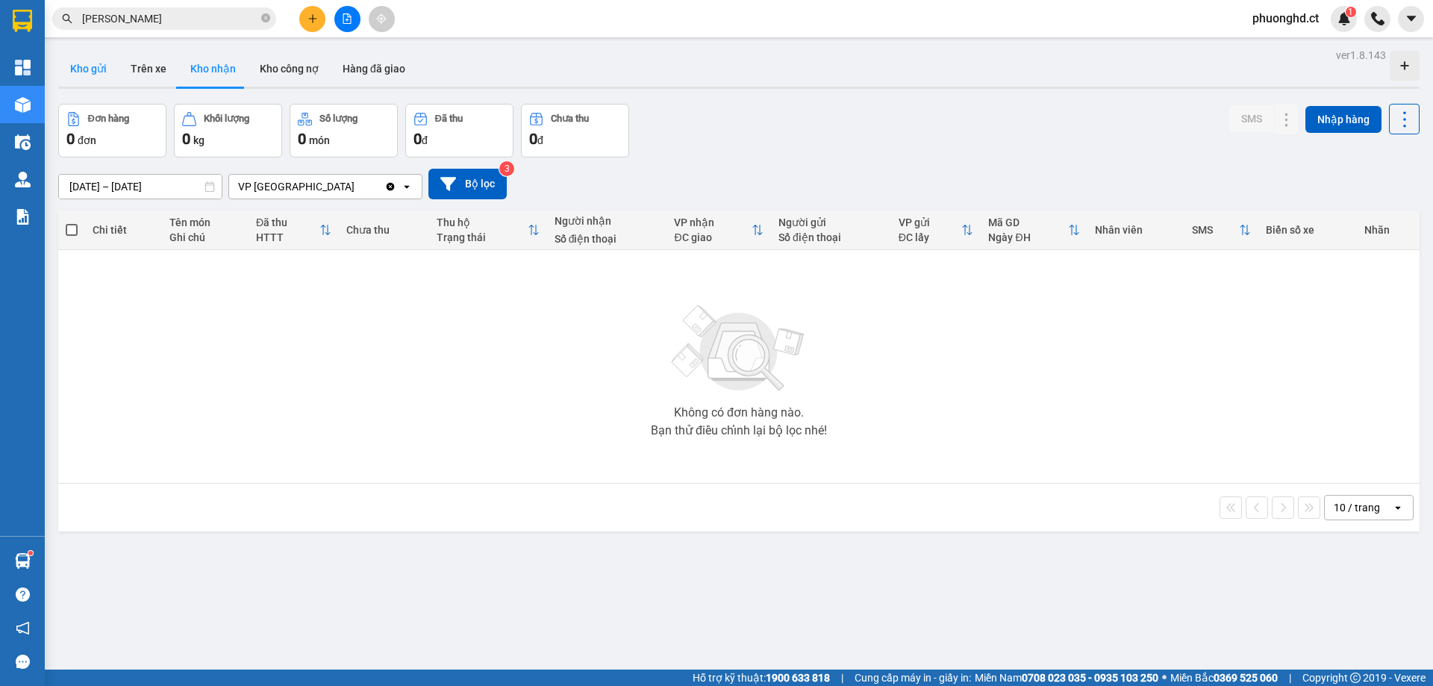
click at [60, 69] on button "Kho gửi" at bounding box center [88, 69] width 60 height 36
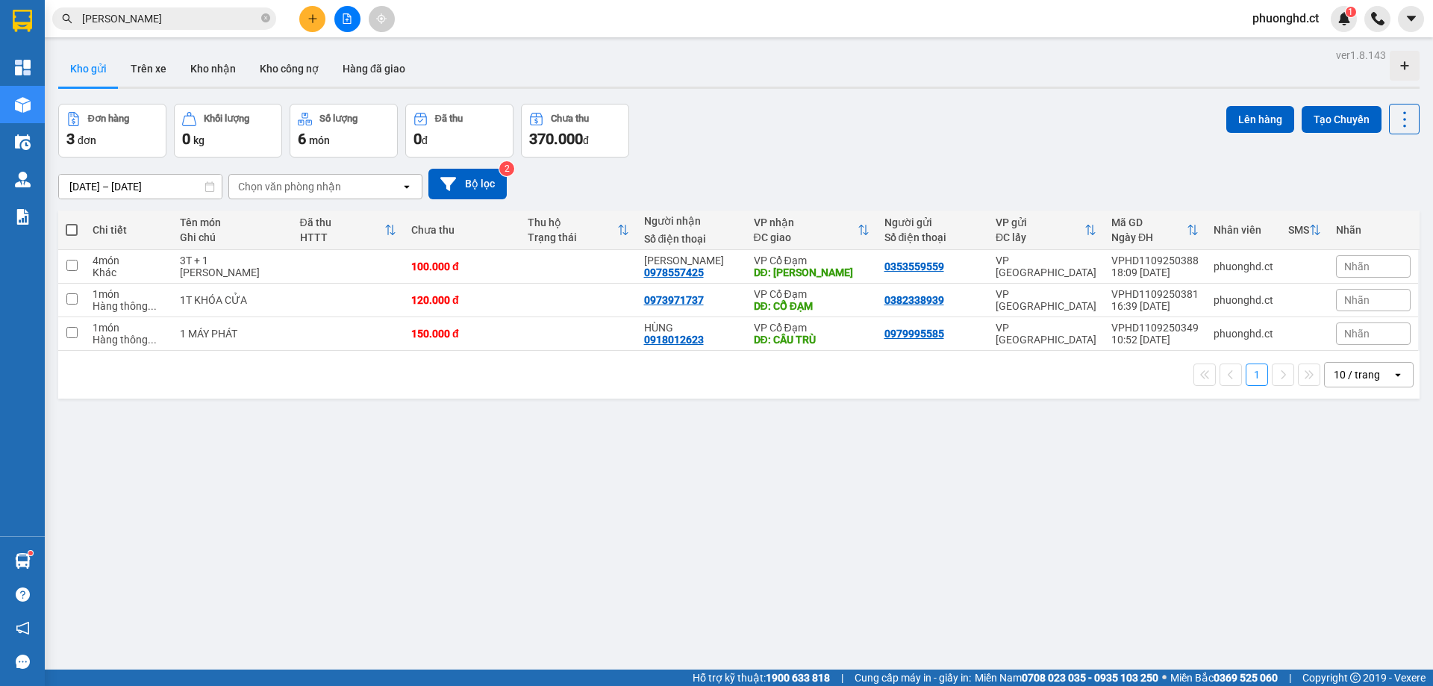
click at [290, 25] on div "[PERSON_NAME]" at bounding box center [145, 18] width 291 height 22
click at [317, 20] on icon "plus" at bounding box center [313, 18] width 10 height 10
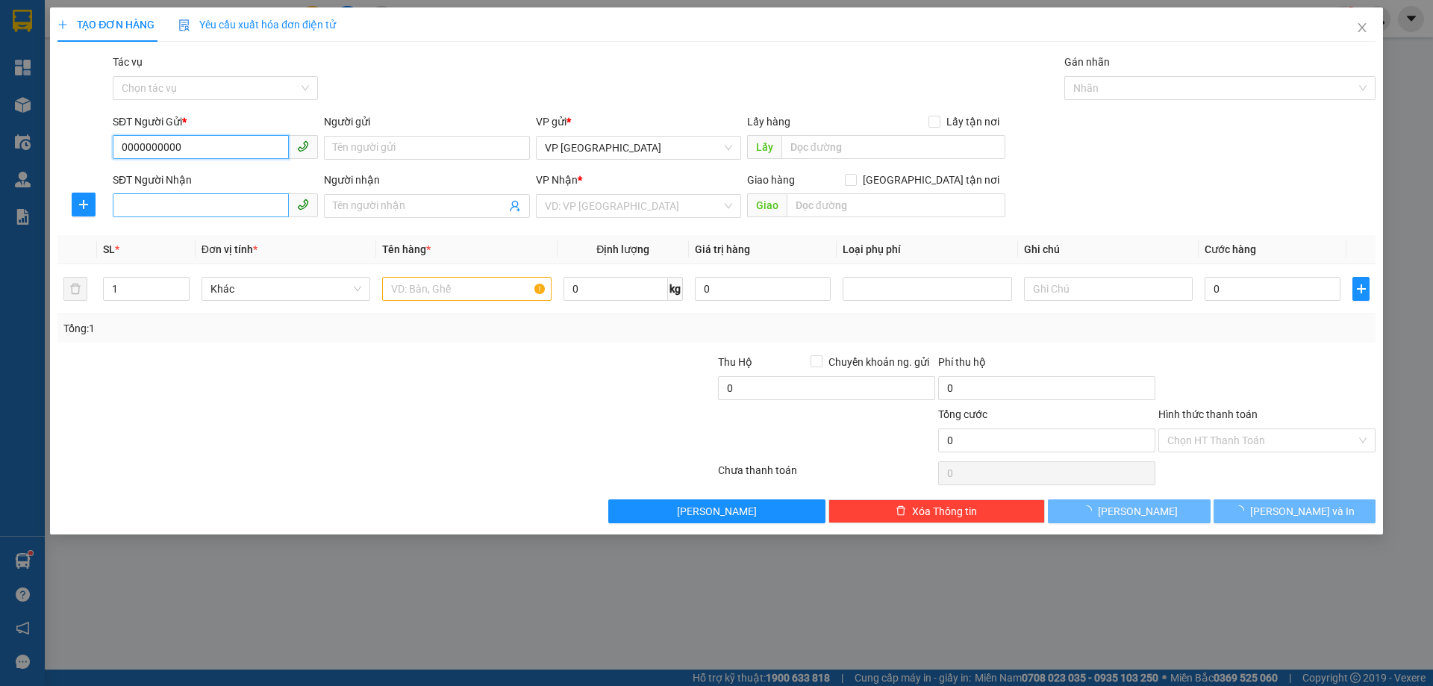
type input "0000000000"
click at [174, 212] on input "SĐT Người Nhận" at bounding box center [201, 205] width 176 height 24
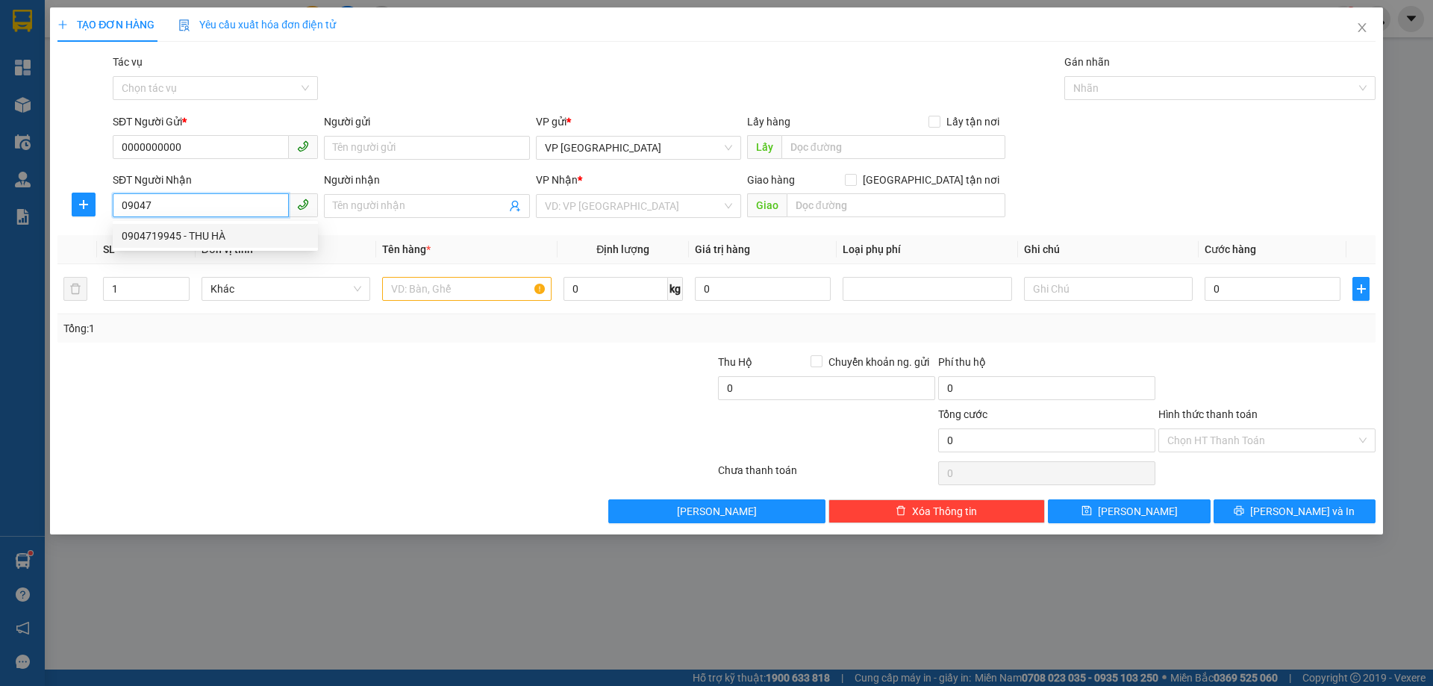
click at [166, 239] on div "0904719945 - THU HÀ" at bounding box center [215, 236] width 187 height 16
type input "0904719945"
type input "THU HÀ"
type input "XUÂN AN"
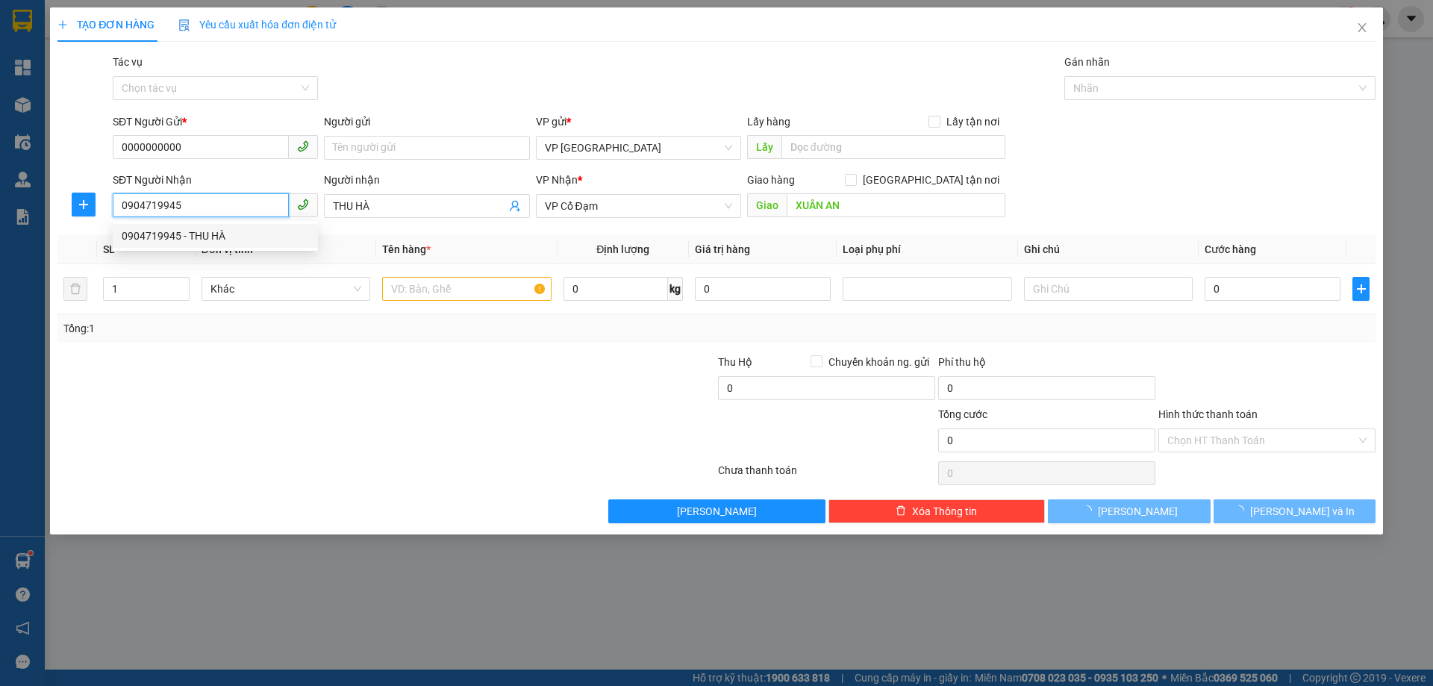
type input "180.000"
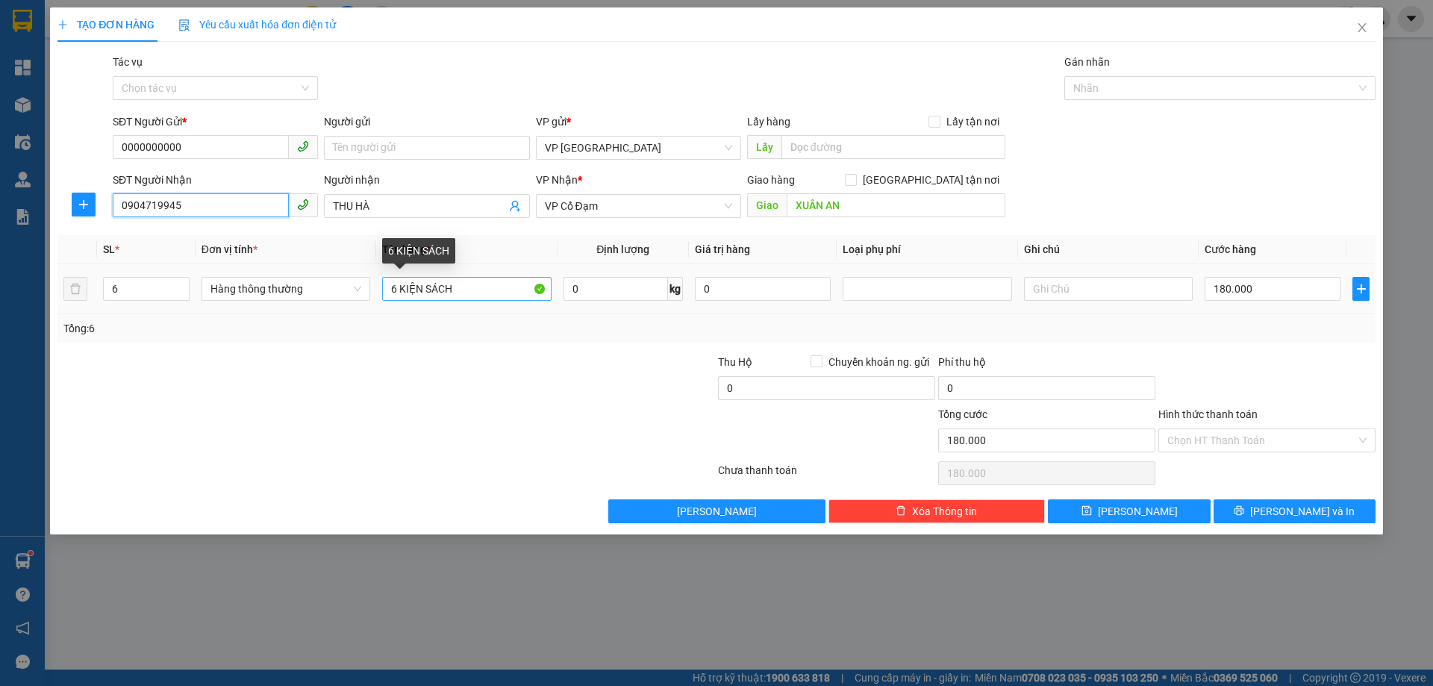
type input "0904719945"
click at [394, 292] on input "6 KIỆN SÁCH" at bounding box center [466, 289] width 169 height 24
type input "7 KIỆN SÁCH"
drag, startPoint x: 63, startPoint y: 300, endPoint x: 51, endPoint y: 301, distance: 12.7
click at [51, 301] on div "TẠO ĐƠN HÀNG Yêu cầu xuất hóa đơn điện tử Transit Pickup Surcharge Ids Transit …" at bounding box center [716, 270] width 1333 height 527
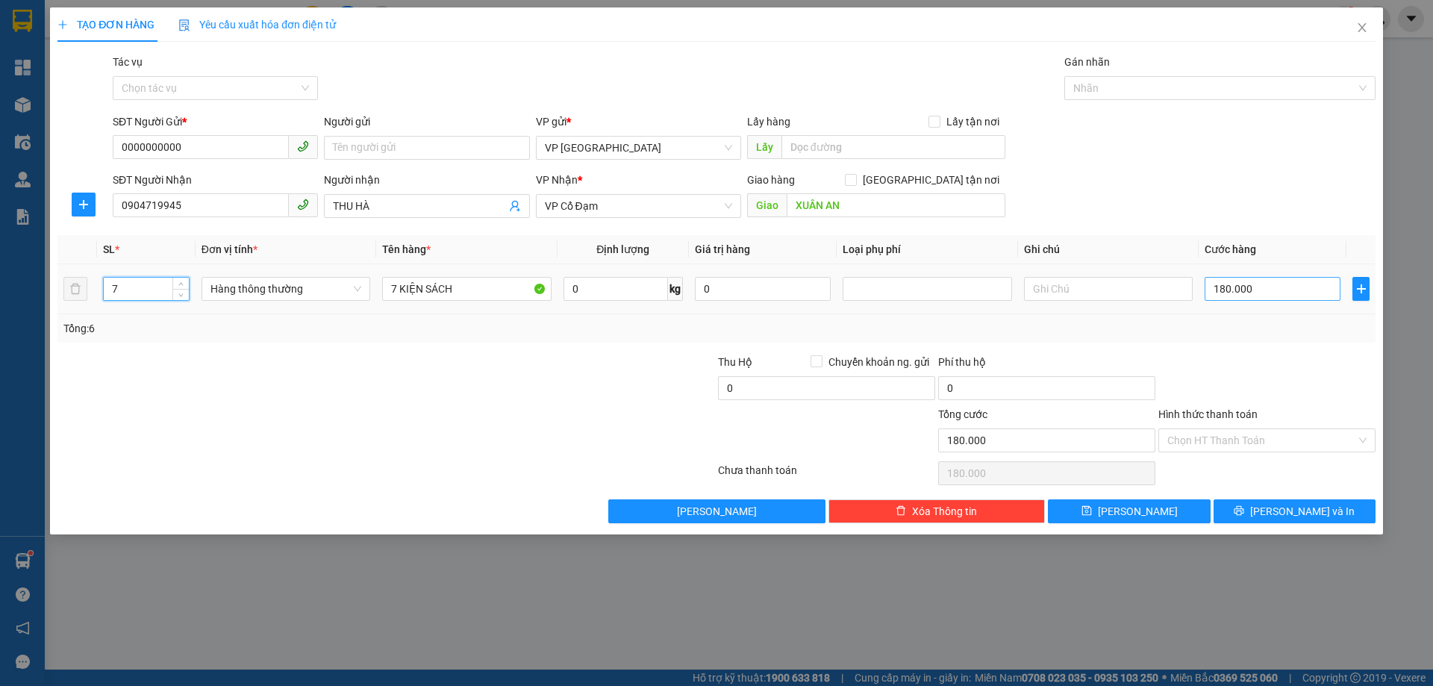
type input "7"
click at [1254, 287] on input "180.000" at bounding box center [1273, 289] width 136 height 24
type input "0"
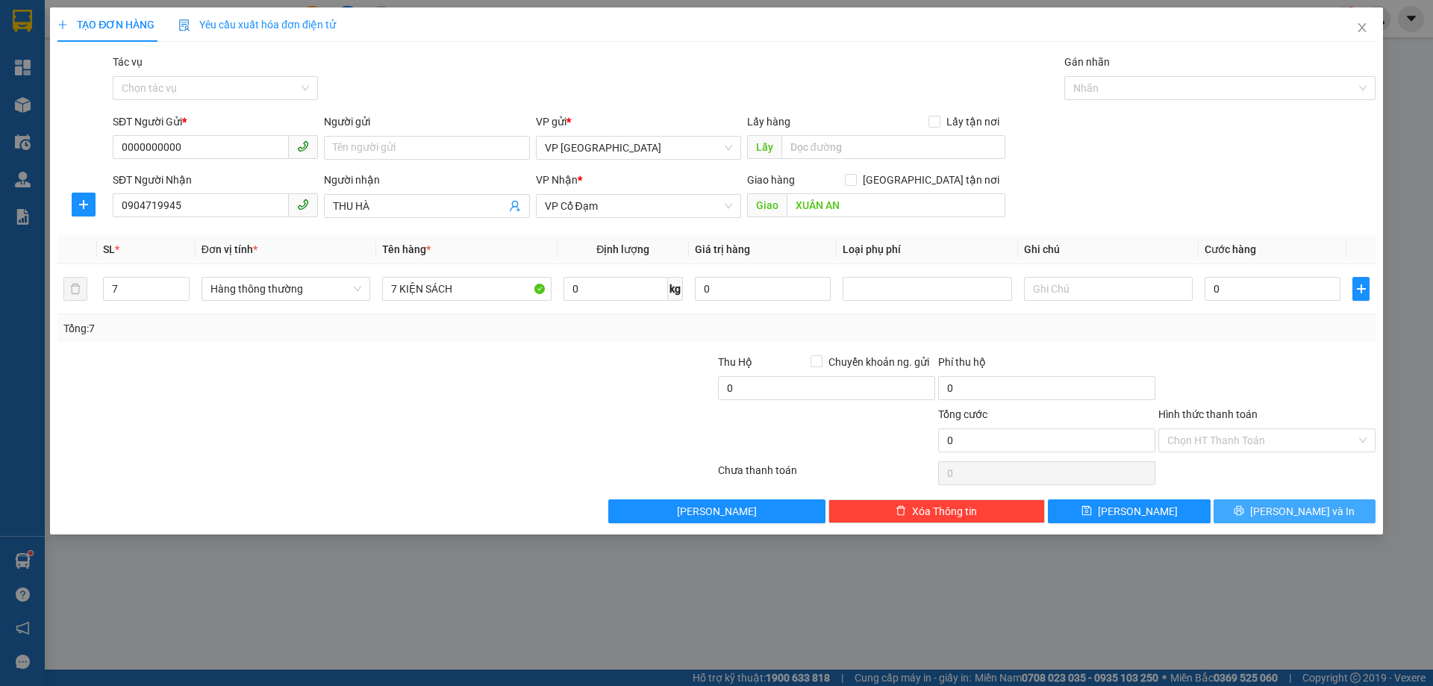
click at [1299, 510] on span "[PERSON_NAME] và In" at bounding box center [1302, 511] width 105 height 16
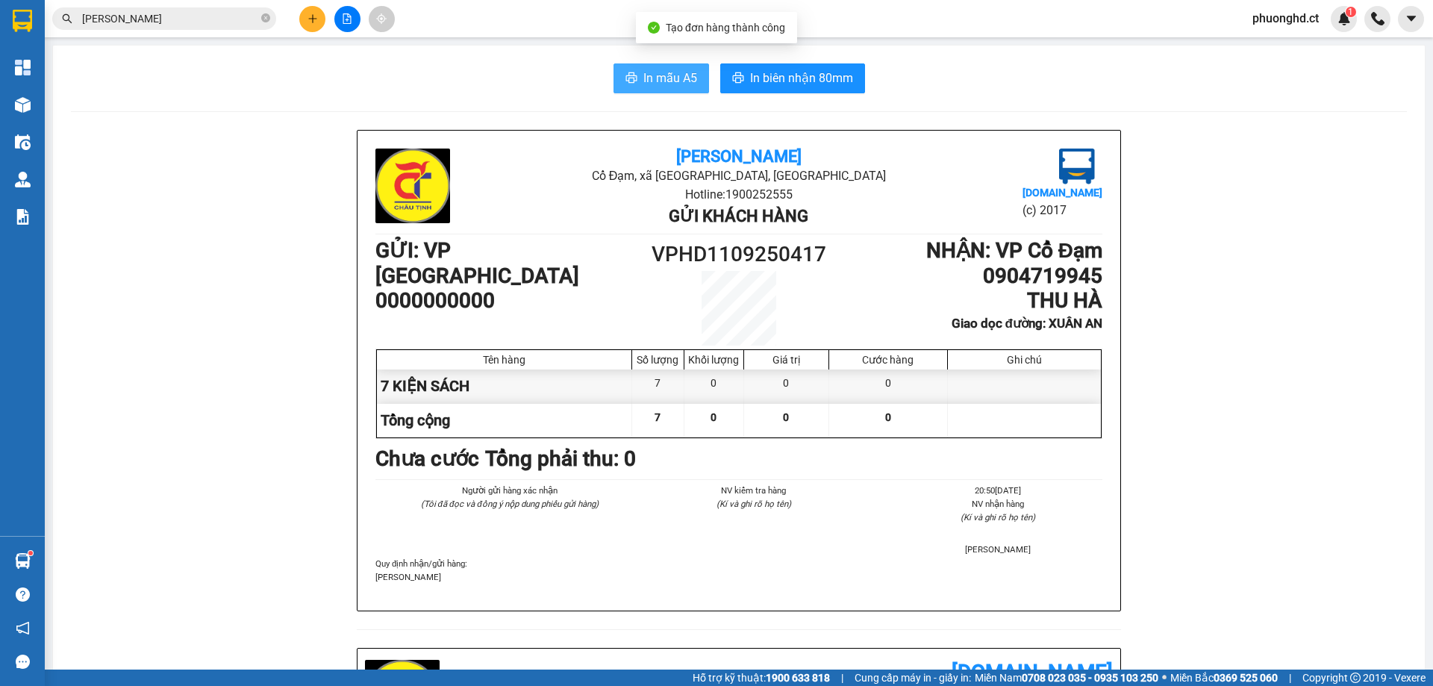
click at [649, 90] on button "In mẫu A5" at bounding box center [662, 78] width 96 height 30
click at [305, 14] on button at bounding box center [312, 19] width 26 height 26
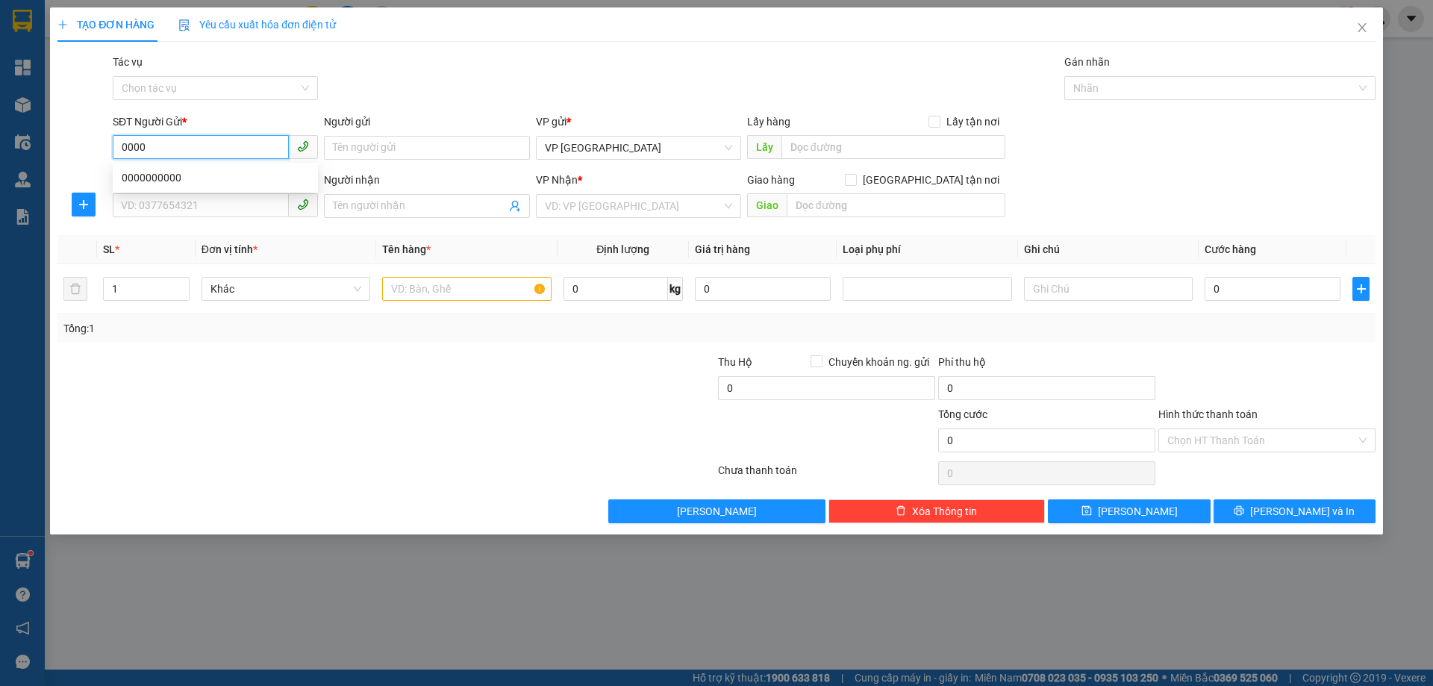
click at [213, 172] on div "0000000000" at bounding box center [215, 177] width 187 height 16
type input "0000000000"
type input "0904719945"
type input "THU HÀ"
type input "XUÂN AN"
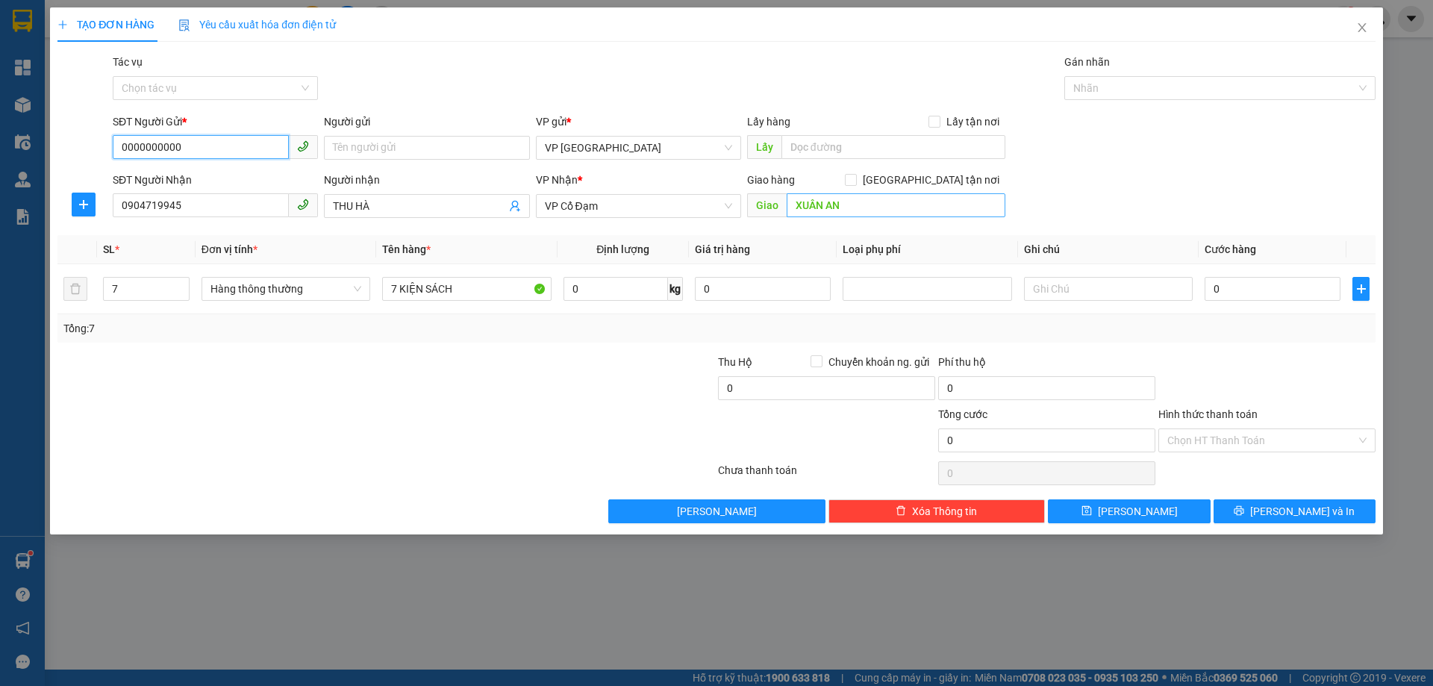
type input "0000000000"
click at [833, 208] on input "XUÂN AN" at bounding box center [896, 205] width 219 height 24
click at [839, 199] on input "XUÂN AN" at bounding box center [896, 205] width 219 height 24
click at [835, 202] on input "XUÂN AN" at bounding box center [896, 205] width 219 height 24
type input "[PERSON_NAME]"
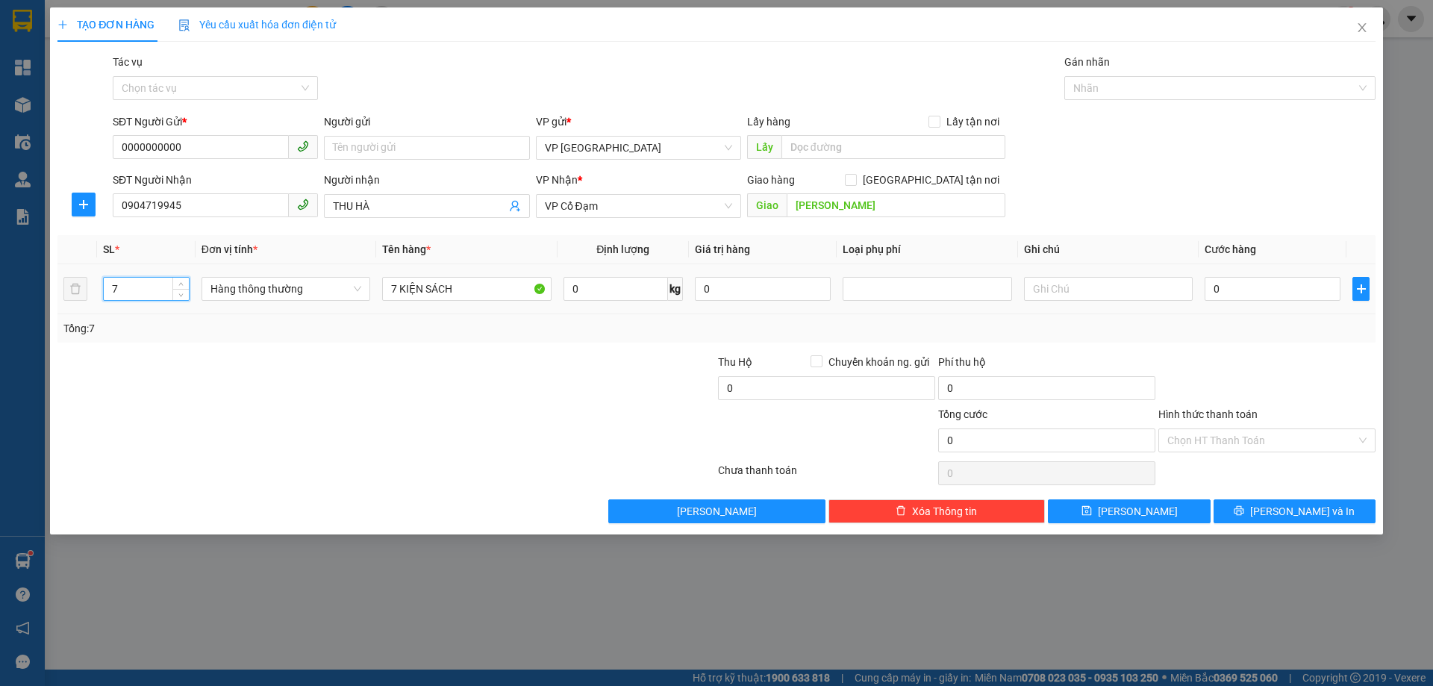
drag, startPoint x: 106, startPoint y: 293, endPoint x: 25, endPoint y: 304, distance: 82.1
click at [25, 304] on div "TẠO ĐƠN HÀNG Yêu cầu xuất hóa đơn điện tử Transit Pickup Surcharge Ids Transit …" at bounding box center [716, 343] width 1433 height 686
type input "16"
drag, startPoint x: 396, startPoint y: 293, endPoint x: 384, endPoint y: 293, distance: 11.9
click at [384, 293] on input "7 KIỆN SÁCH" at bounding box center [466, 289] width 169 height 24
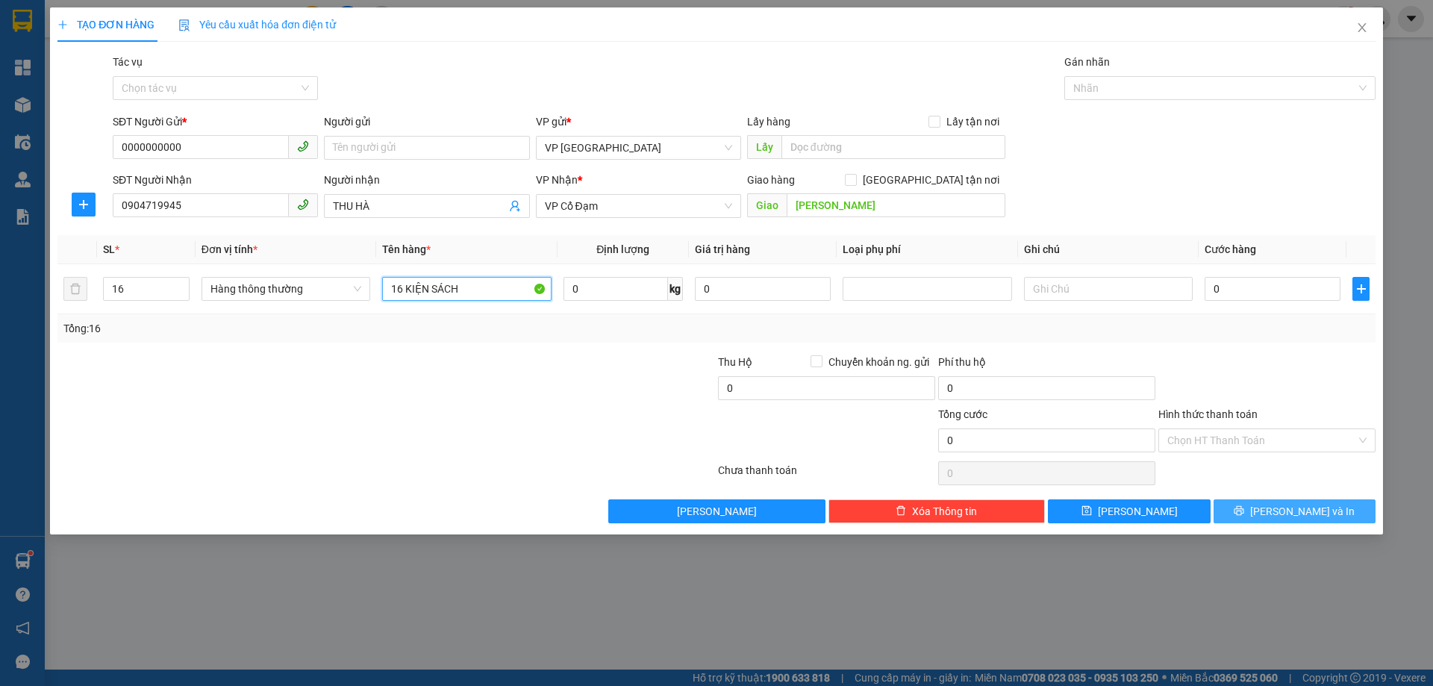
type input "16 KIỆN SÁCH"
click at [1319, 508] on span "[PERSON_NAME] và In" at bounding box center [1302, 511] width 105 height 16
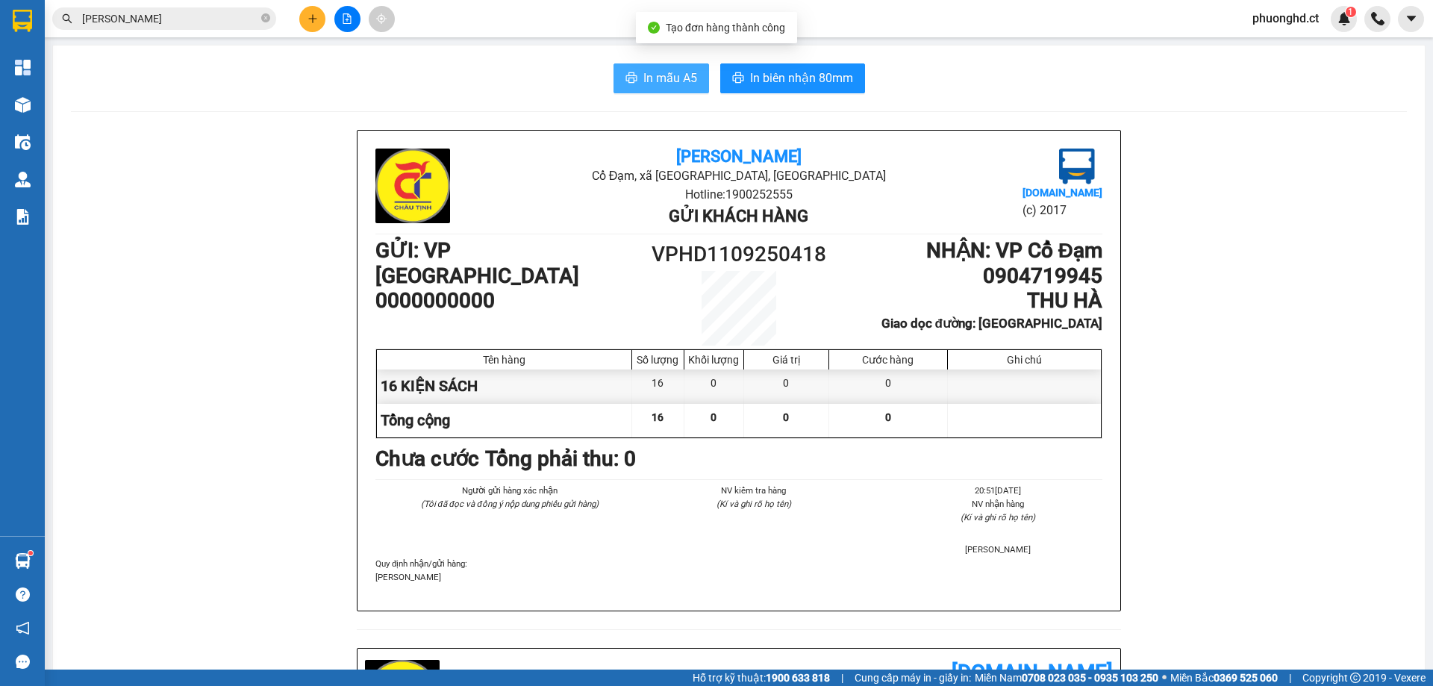
click at [626, 73] on icon "printer" at bounding box center [632, 78] width 12 height 12
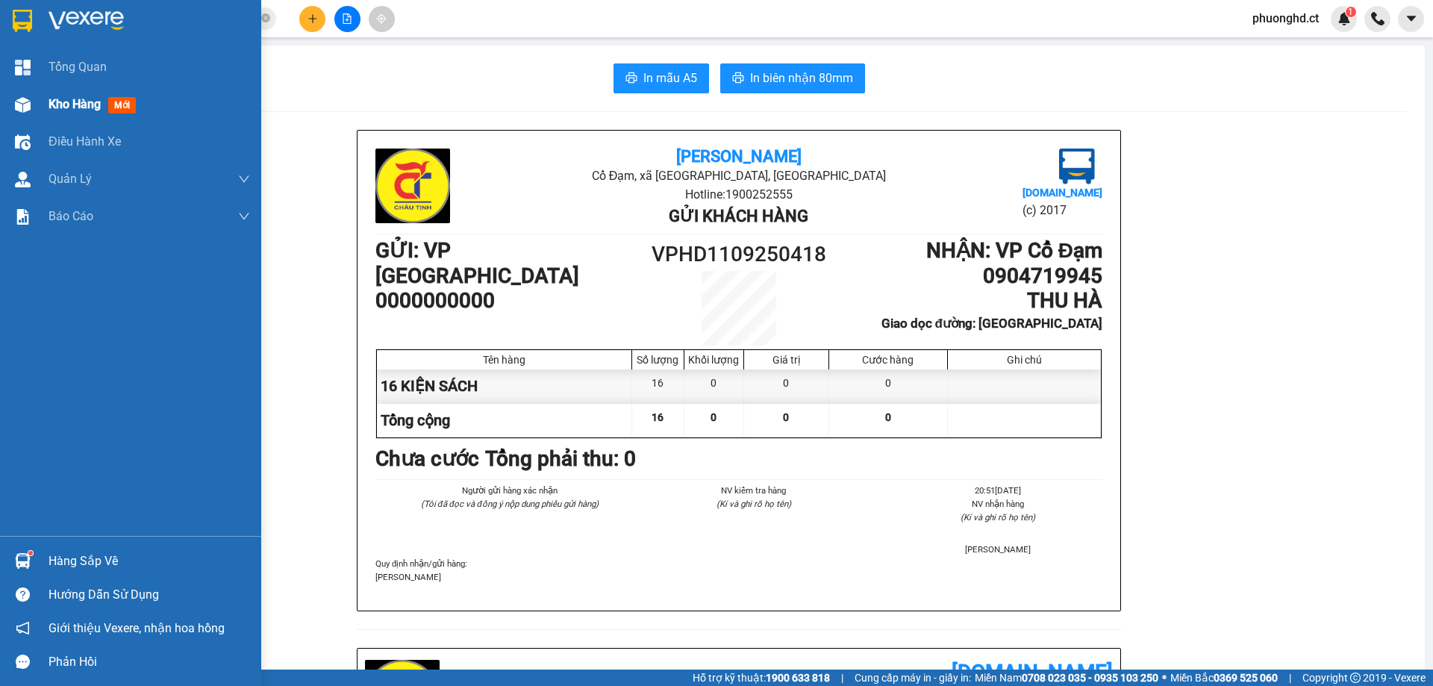
click at [43, 122] on div "Kho hàng mới" at bounding box center [130, 104] width 261 height 37
